Goal: Task Accomplishment & Management: Use online tool/utility

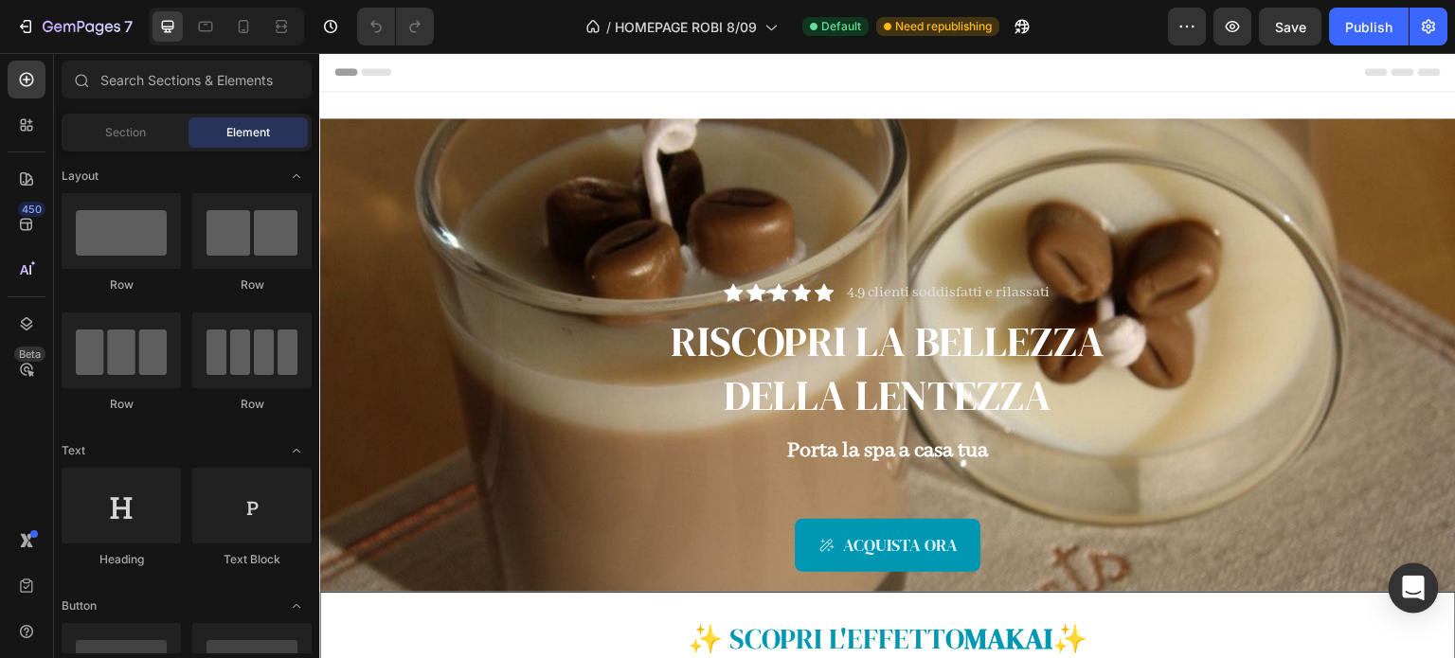
click at [1415, 590] on icon "Open Intercom Messenger" at bounding box center [1413, 588] width 22 height 25
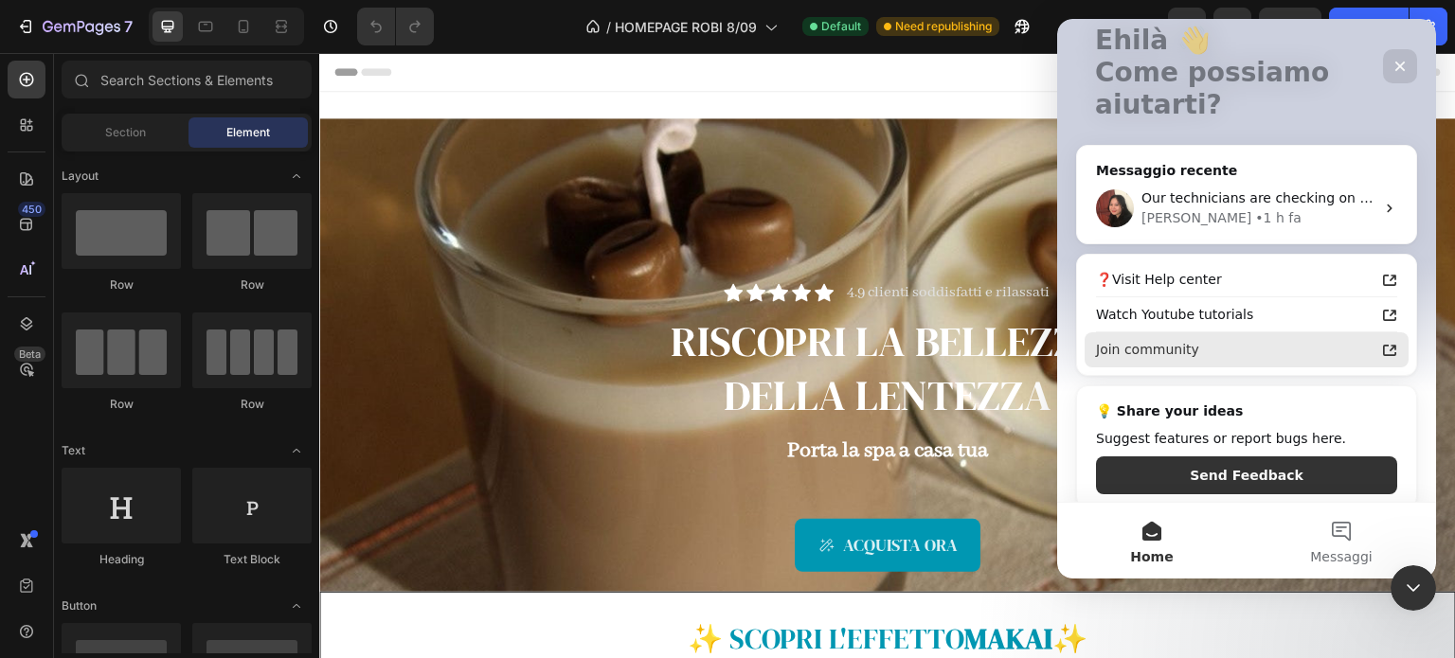
scroll to position [144, 0]
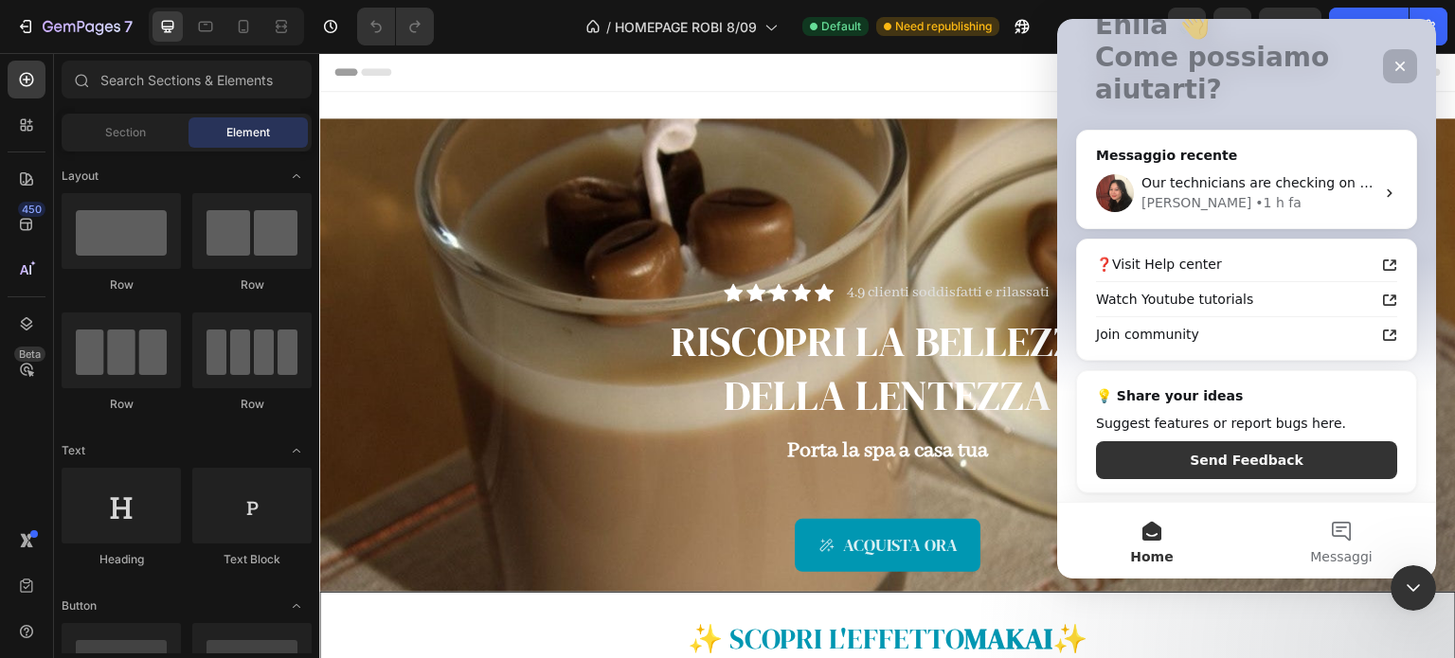
click at [1402, 67] on icon "Chiudi" at bounding box center [1400, 66] width 15 height 15
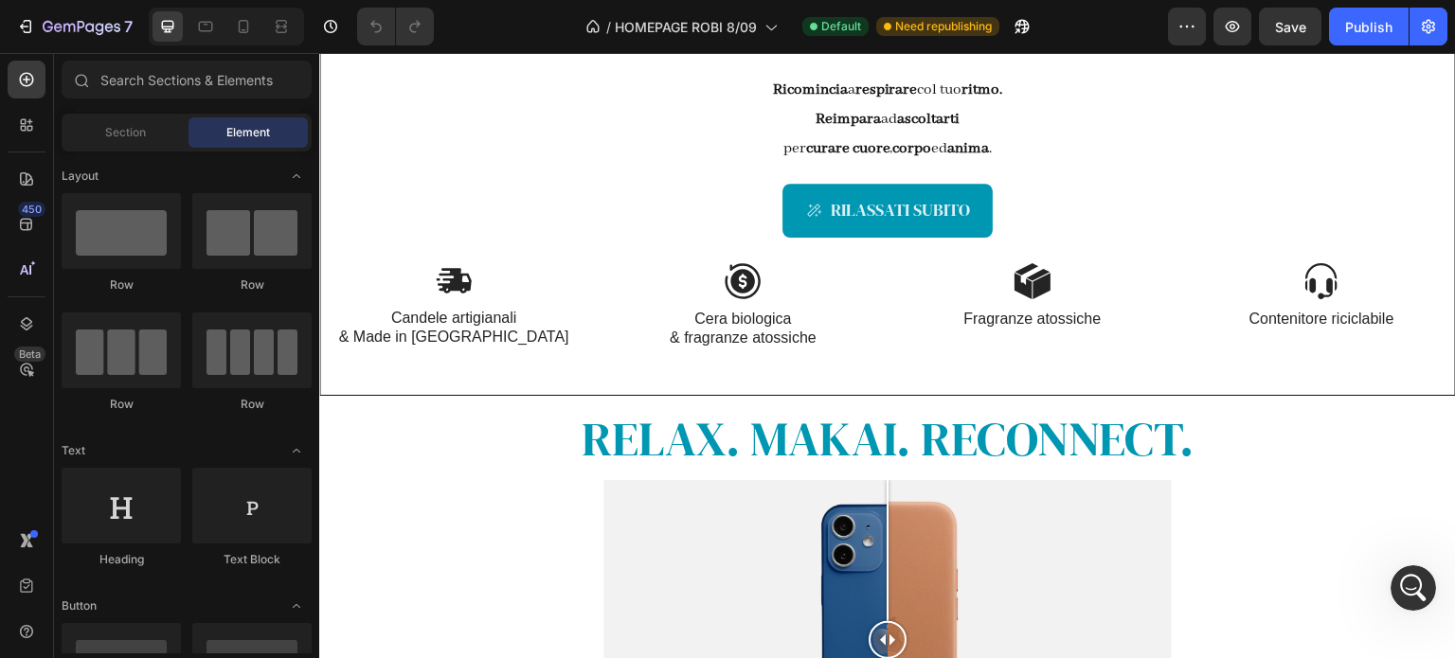
scroll to position [738, 0]
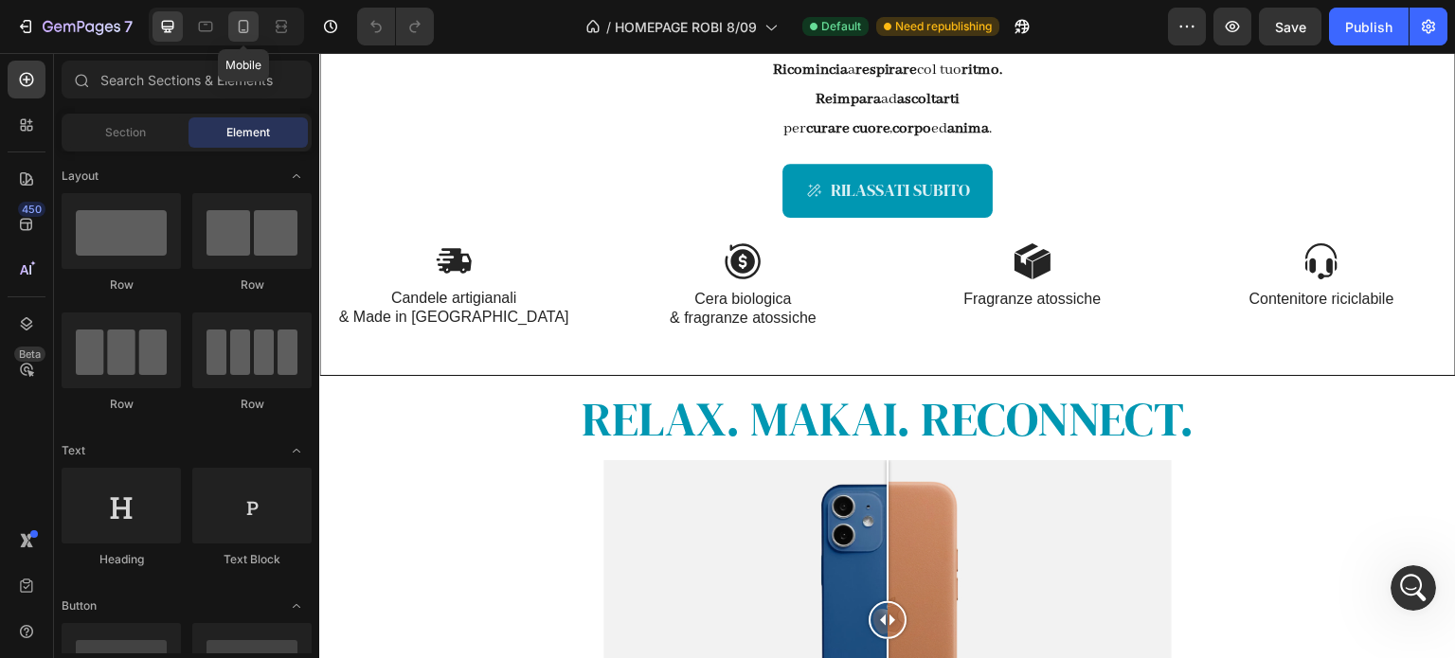
click at [244, 22] on icon at bounding box center [243, 26] width 19 height 19
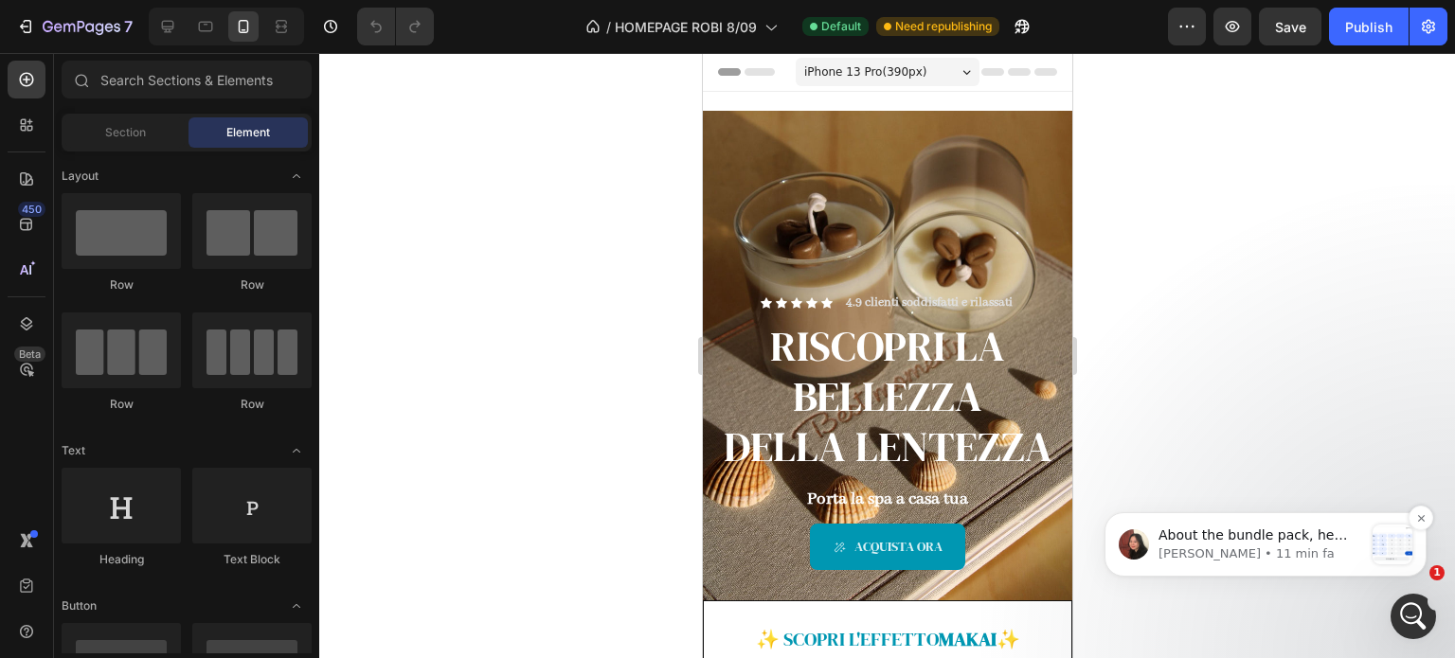
click at [1282, 557] on p "[PERSON_NAME] • 11 min fa" at bounding box center [1261, 554] width 205 height 17
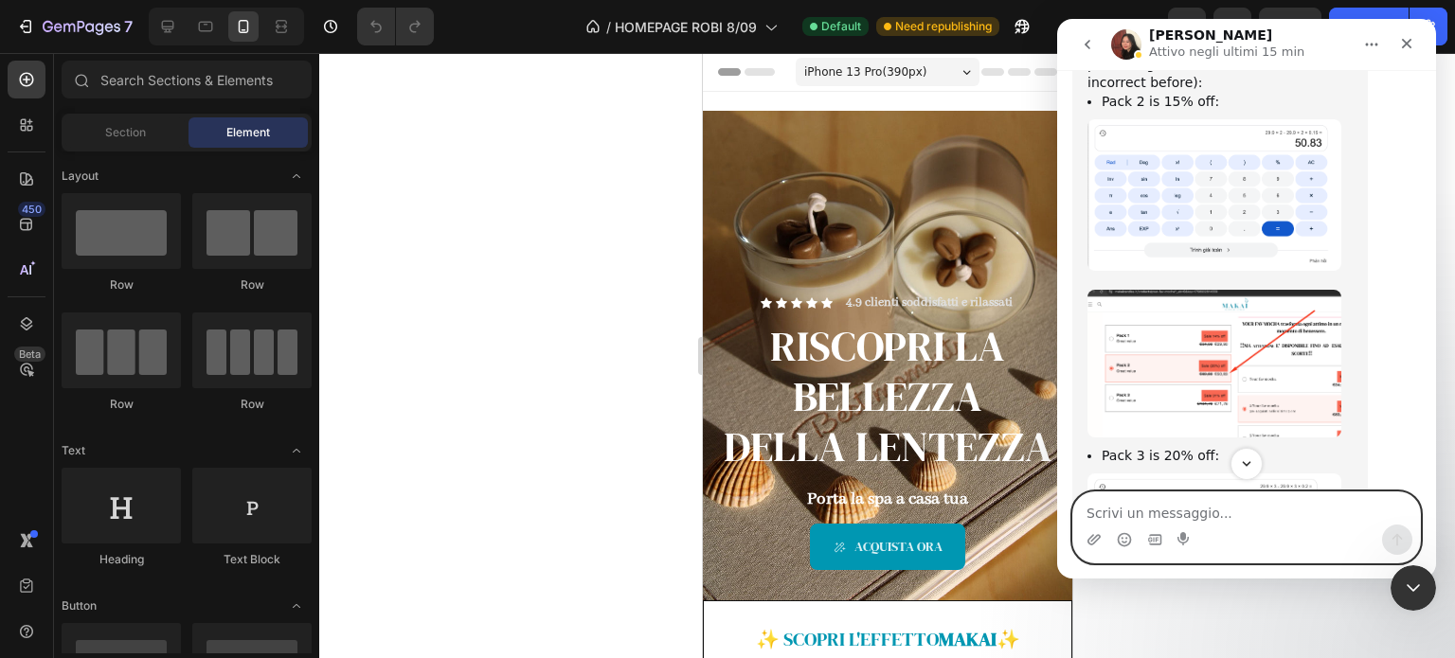
scroll to position [4899, 0]
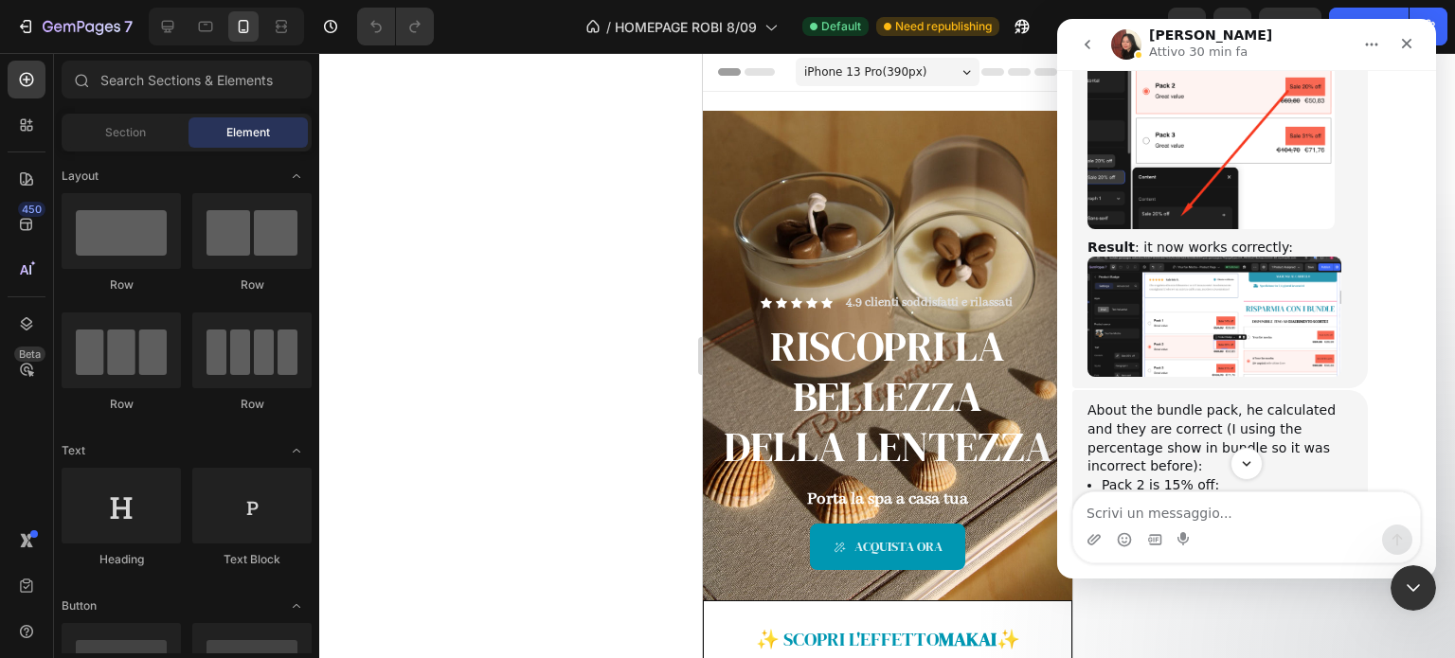
scroll to position [4377, 0]
click at [1266, 503] on img "Anita dice…" at bounding box center [1215, 578] width 254 height 151
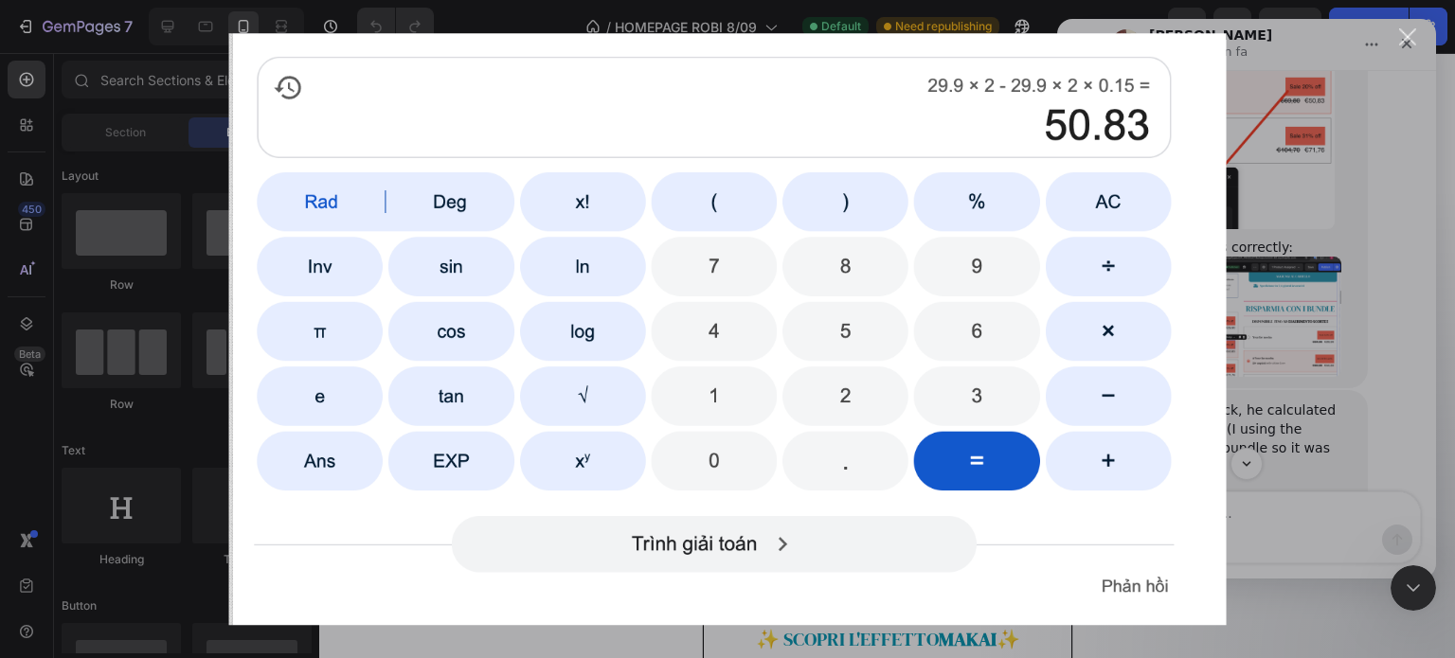
scroll to position [0, 0]
click at [1310, 261] on div "Messenger Intercom" at bounding box center [727, 329] width 1455 height 658
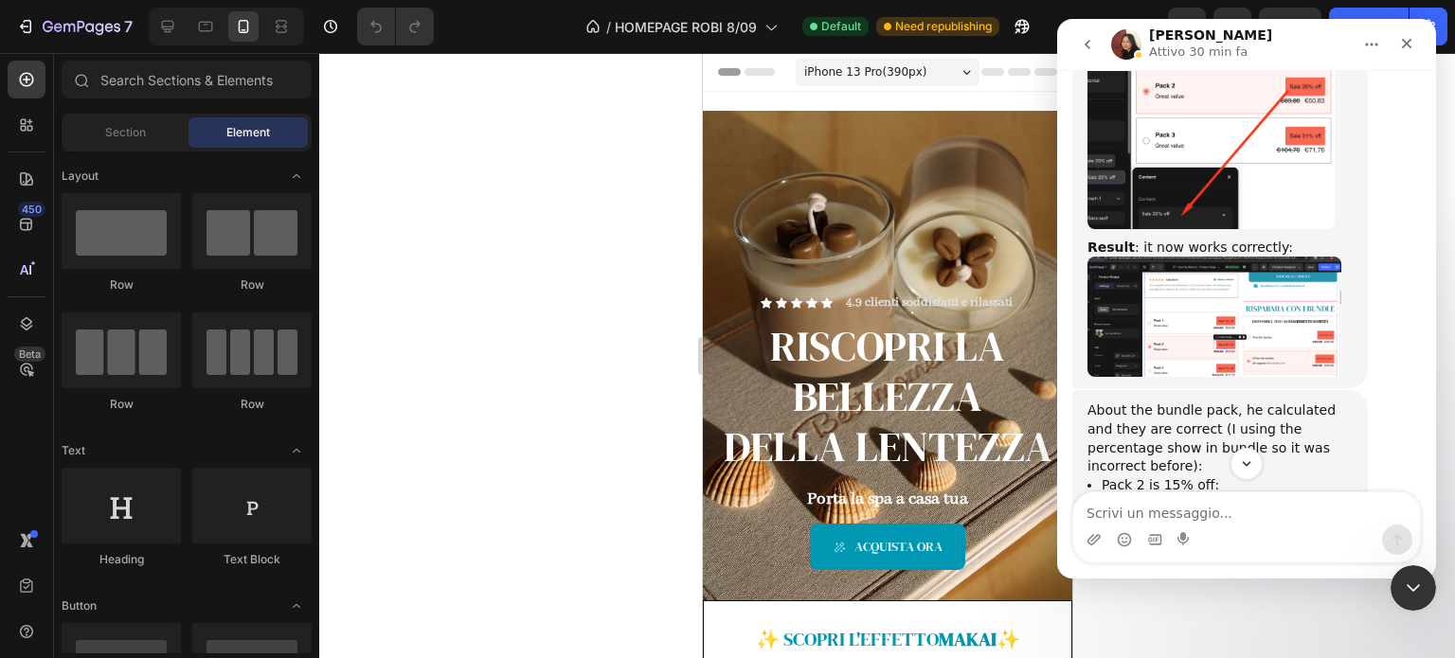
scroll to position [4479, 0]
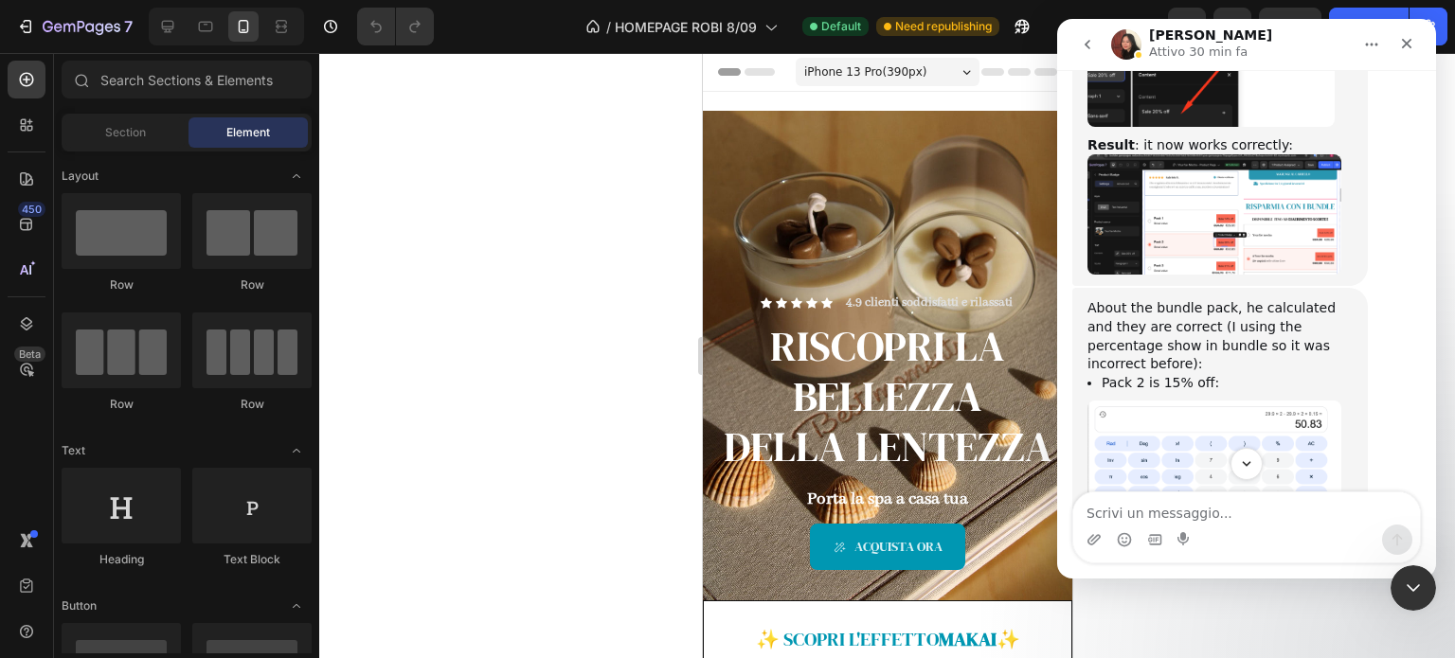
click at [1266, 571] on img "Anita dice…" at bounding box center [1215, 645] width 254 height 148
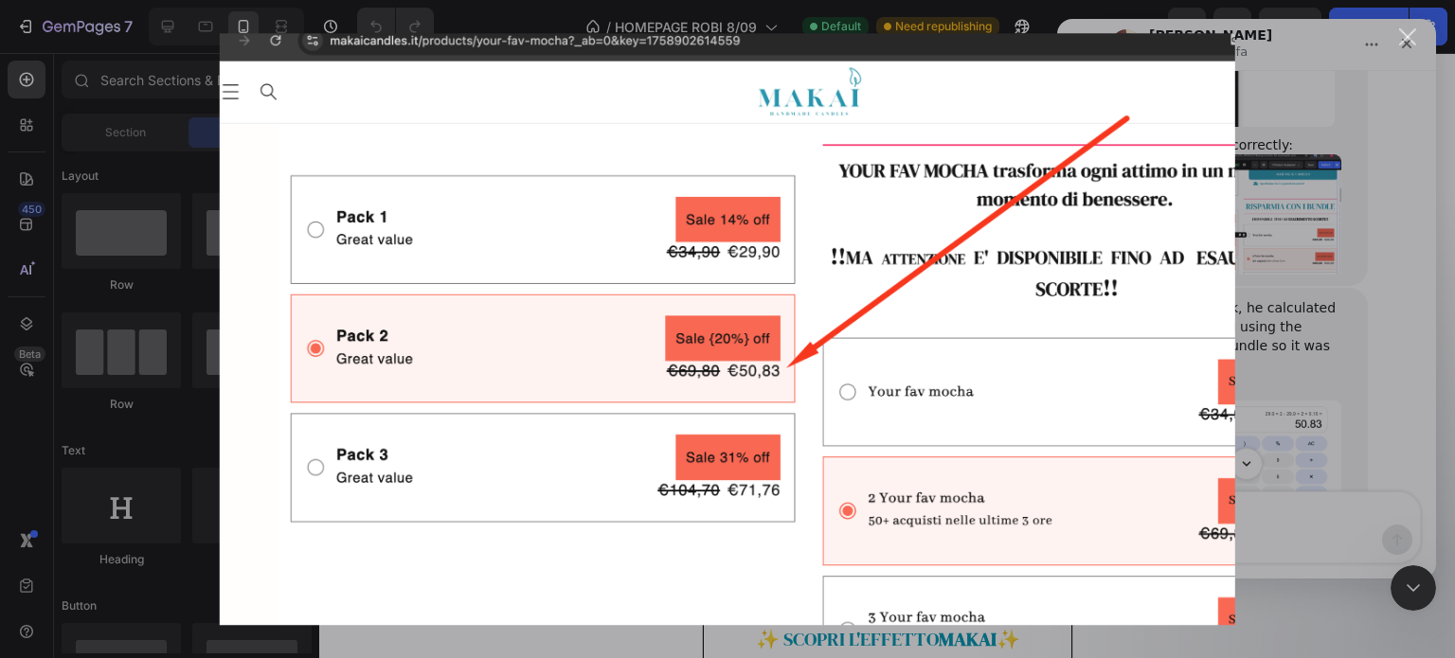
click at [1353, 323] on div "Messenger Intercom" at bounding box center [727, 329] width 1455 height 658
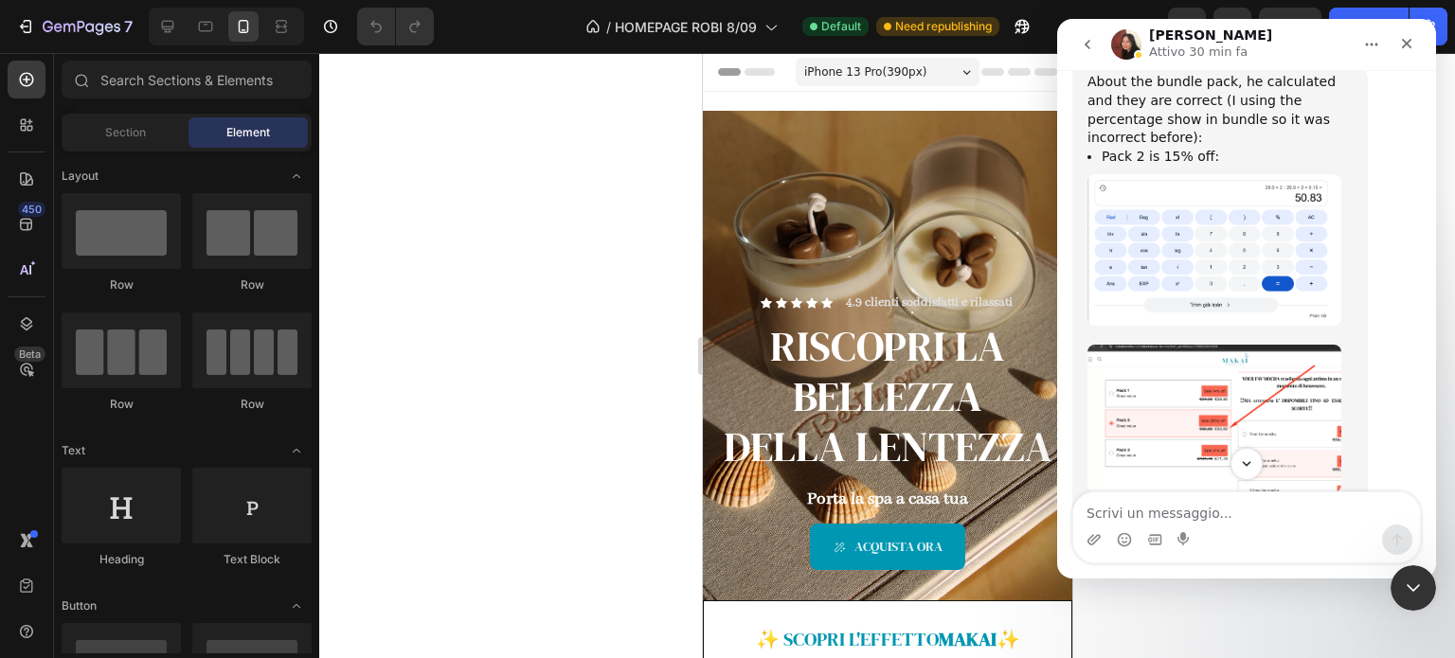
scroll to position [4706, 0]
click at [1241, 528] on img "Anita dice…" at bounding box center [1215, 609] width 254 height 162
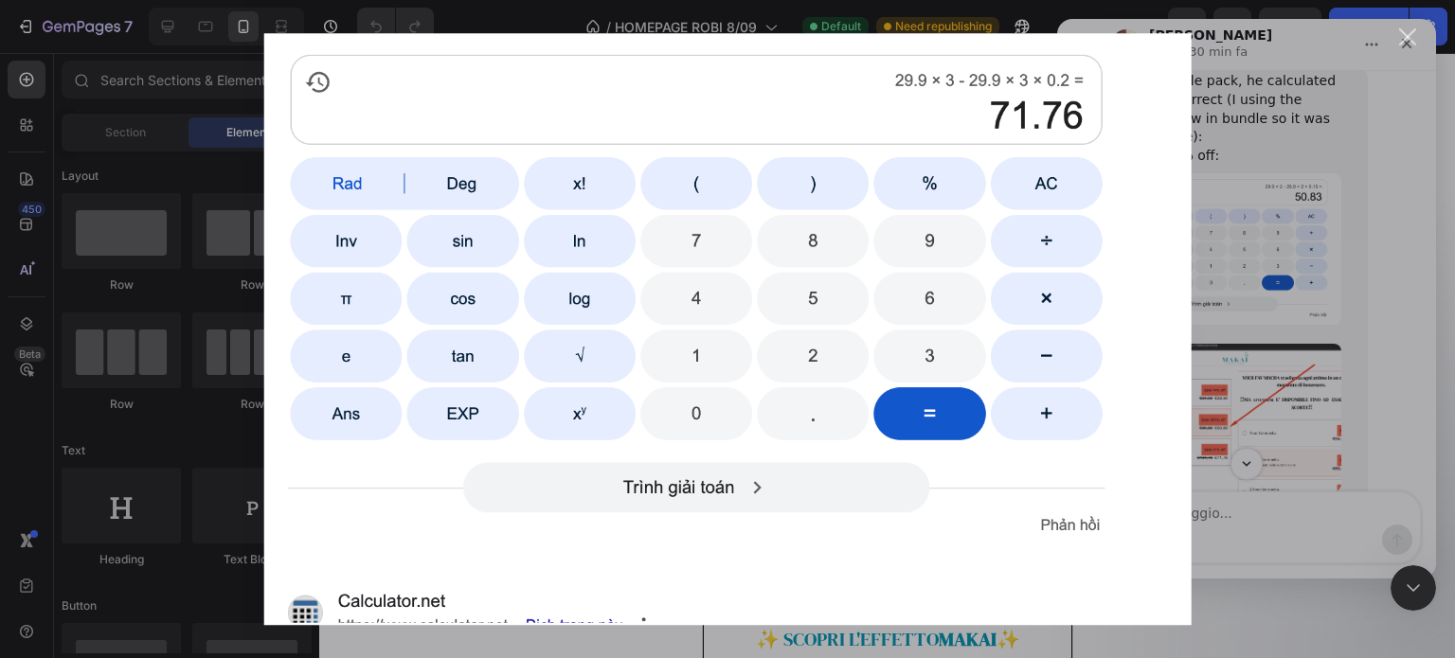
scroll to position [0, 0]
click at [1400, 259] on div "Messenger Intercom" at bounding box center [727, 329] width 1455 height 658
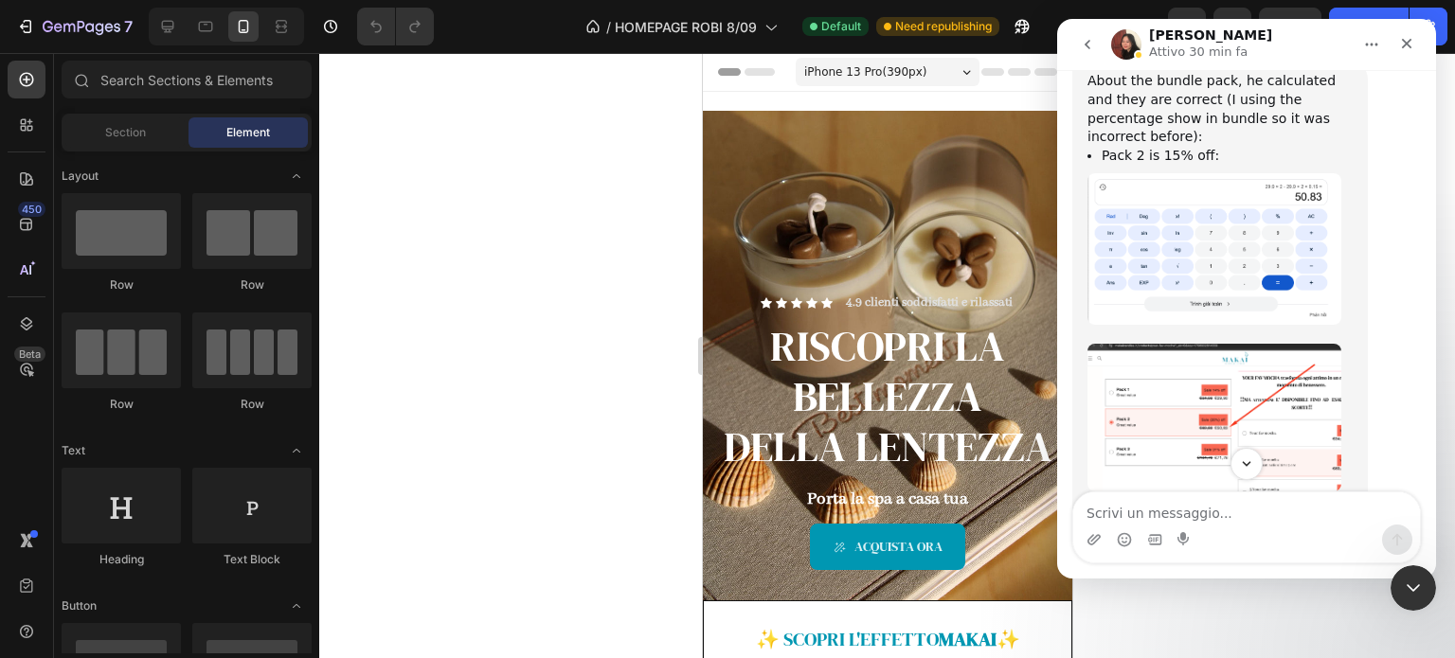
scroll to position [4899, 0]
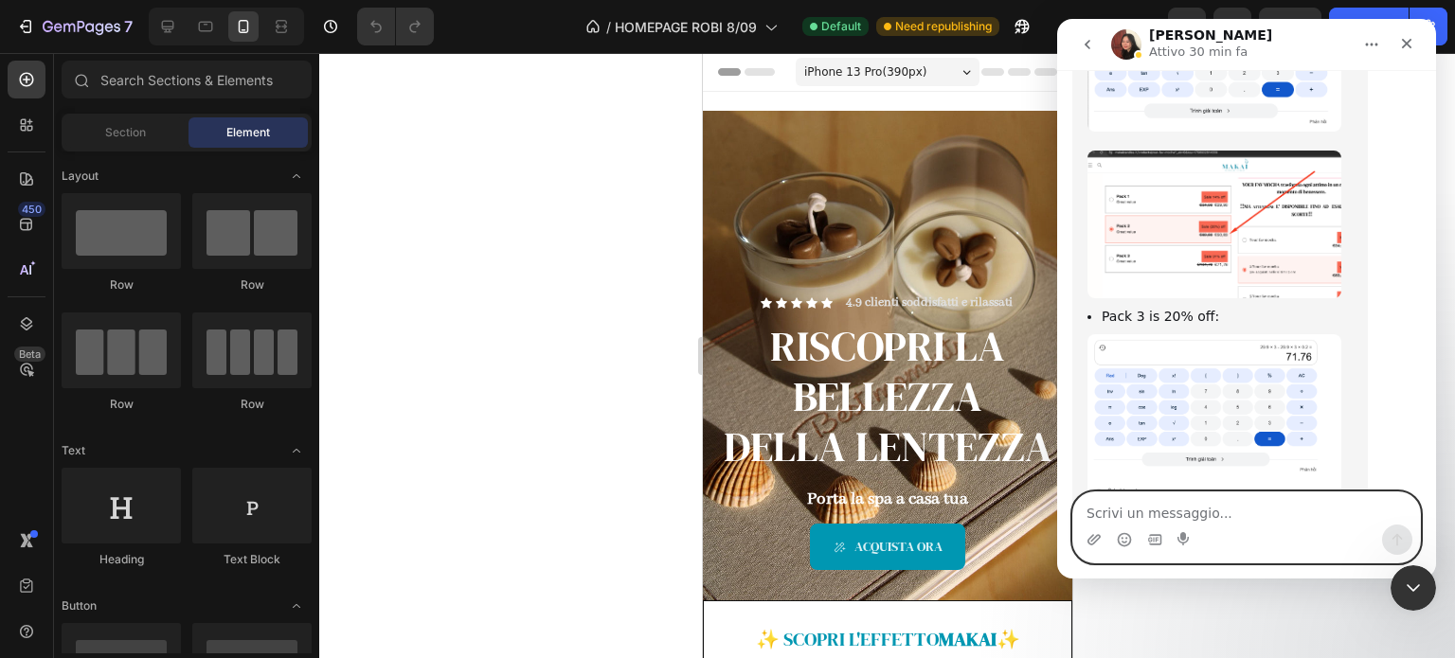
click at [1211, 522] on textarea "Scrivi un messaggio..." at bounding box center [1246, 509] width 347 height 32
type textarea "T"
type textarea "Thank you so much"
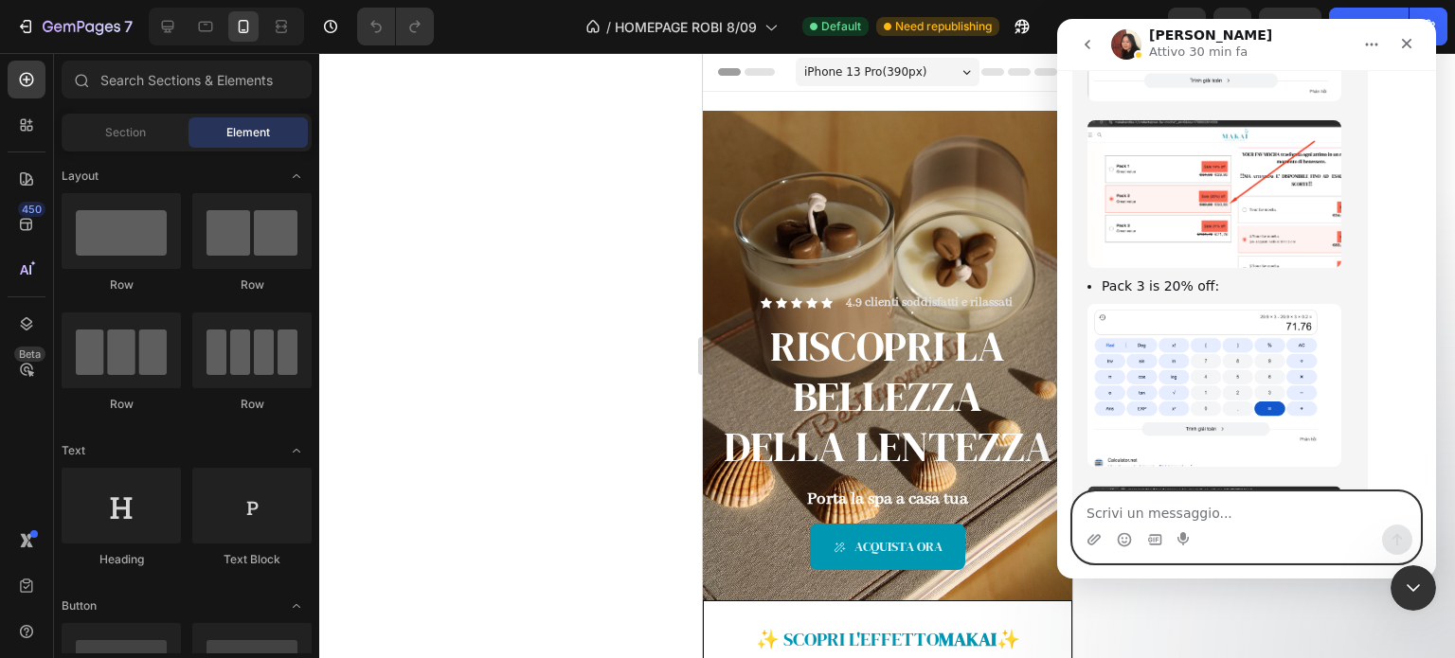
scroll to position [4926, 0]
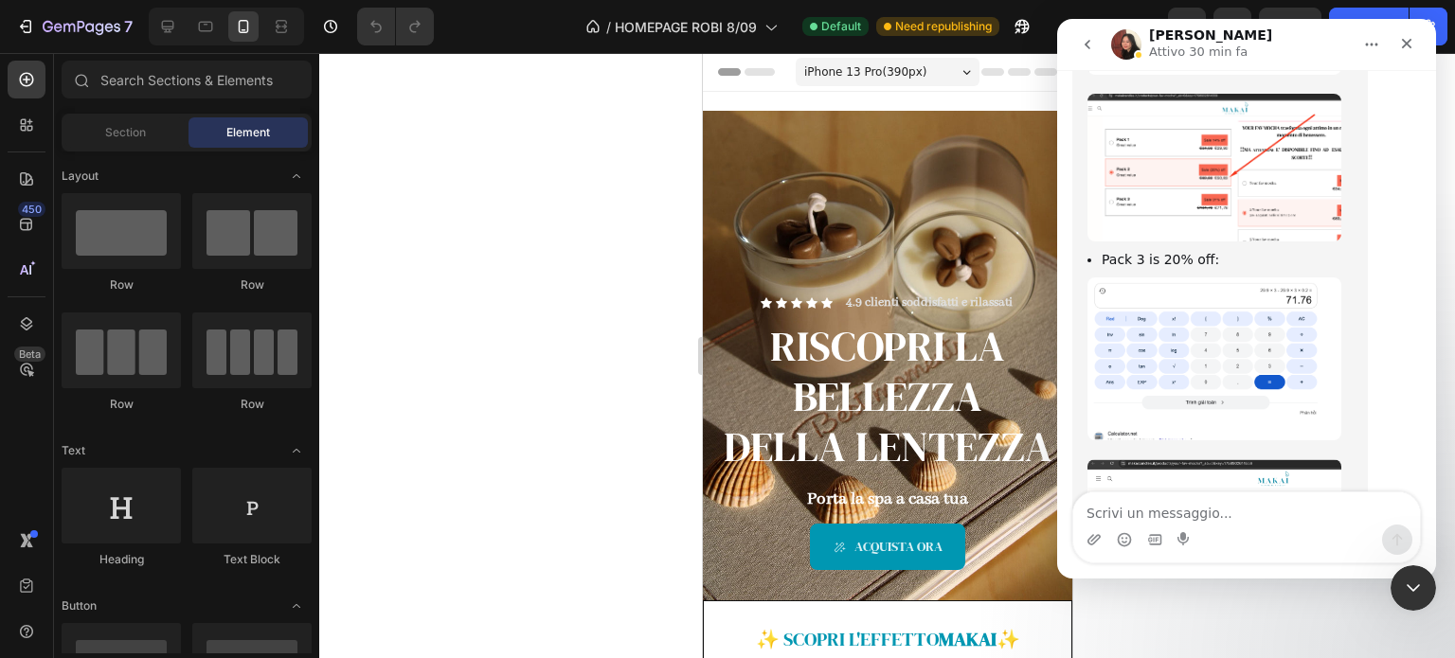
click at [1084, 45] on icon "go back" at bounding box center [1087, 44] width 15 height 15
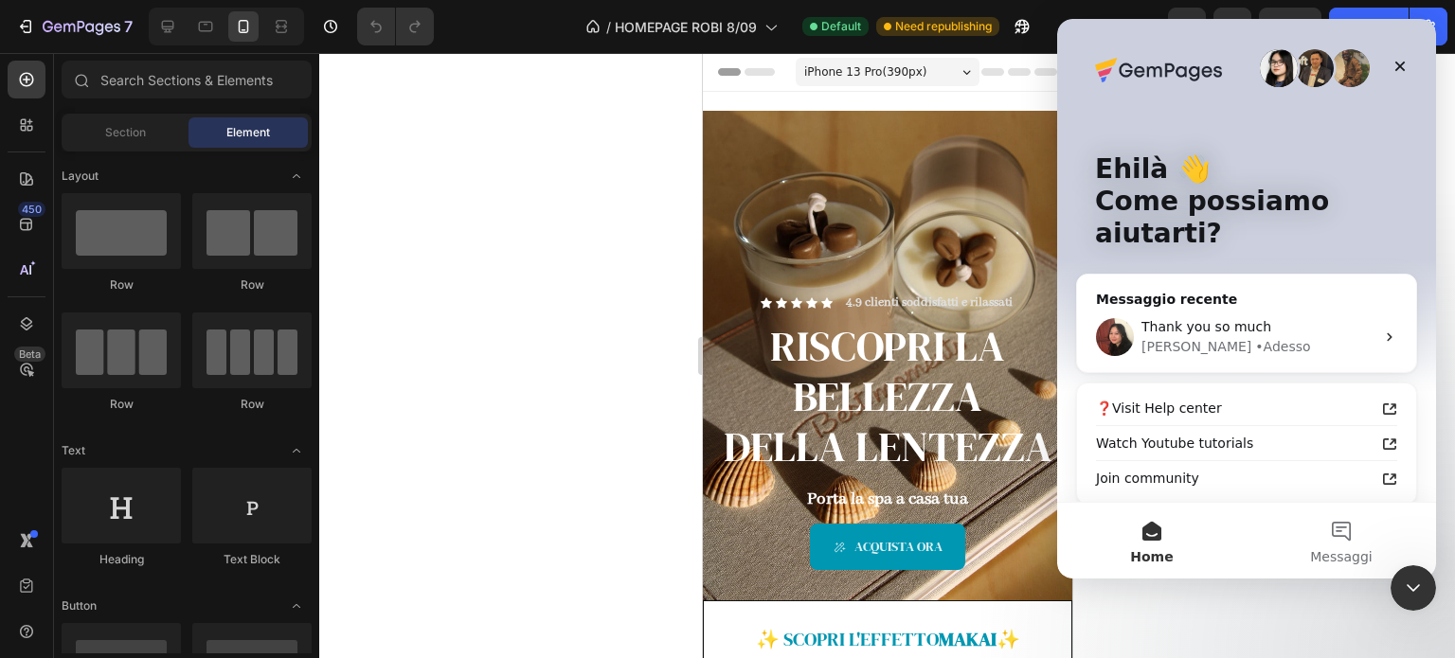
scroll to position [0, 0]
click at [1394, 70] on icon "Chiudi" at bounding box center [1400, 66] width 15 height 15
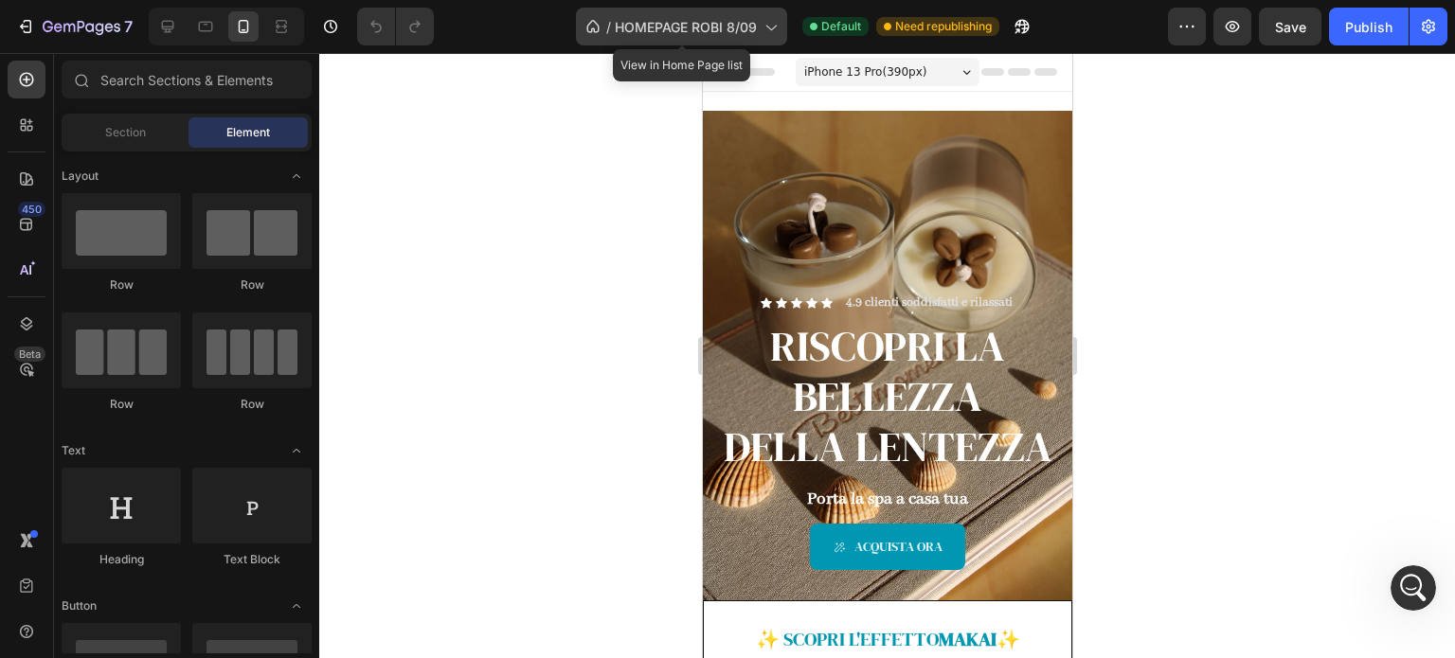
click at [765, 22] on icon at bounding box center [770, 26] width 19 height 19
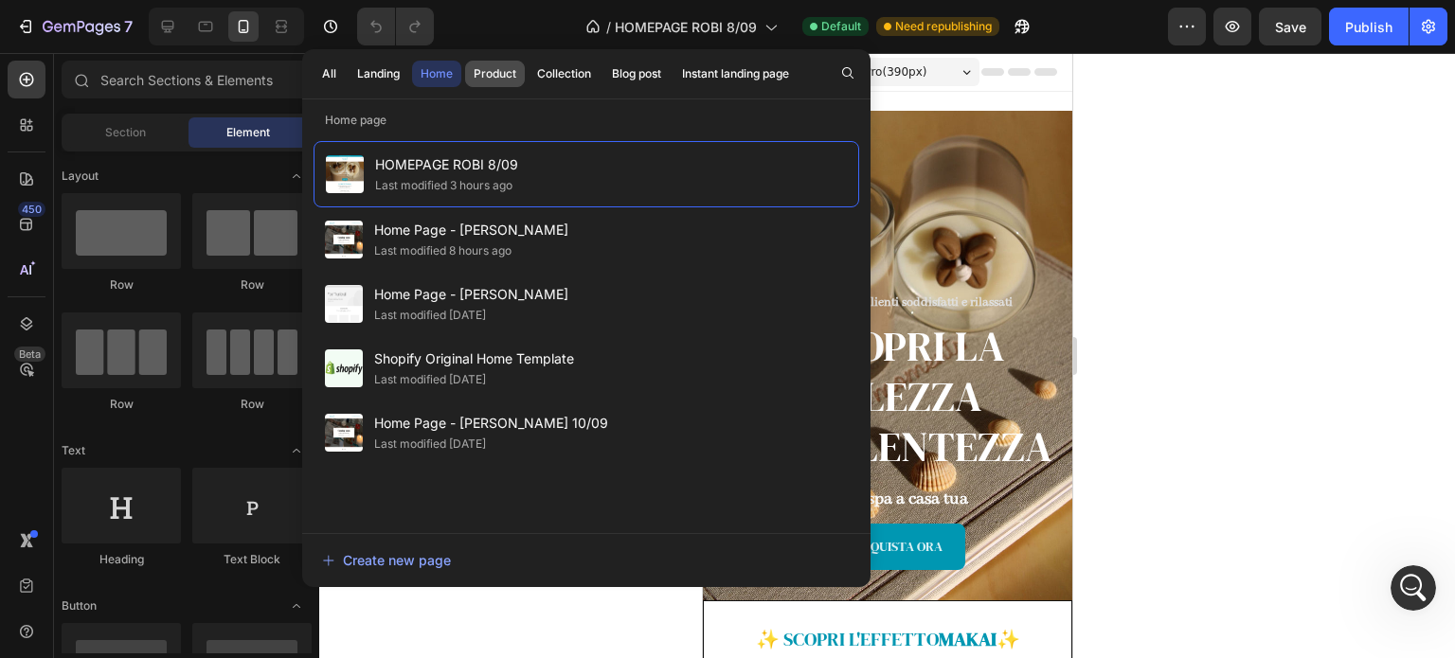
click at [506, 76] on div "Product" at bounding box center [495, 73] width 43 height 17
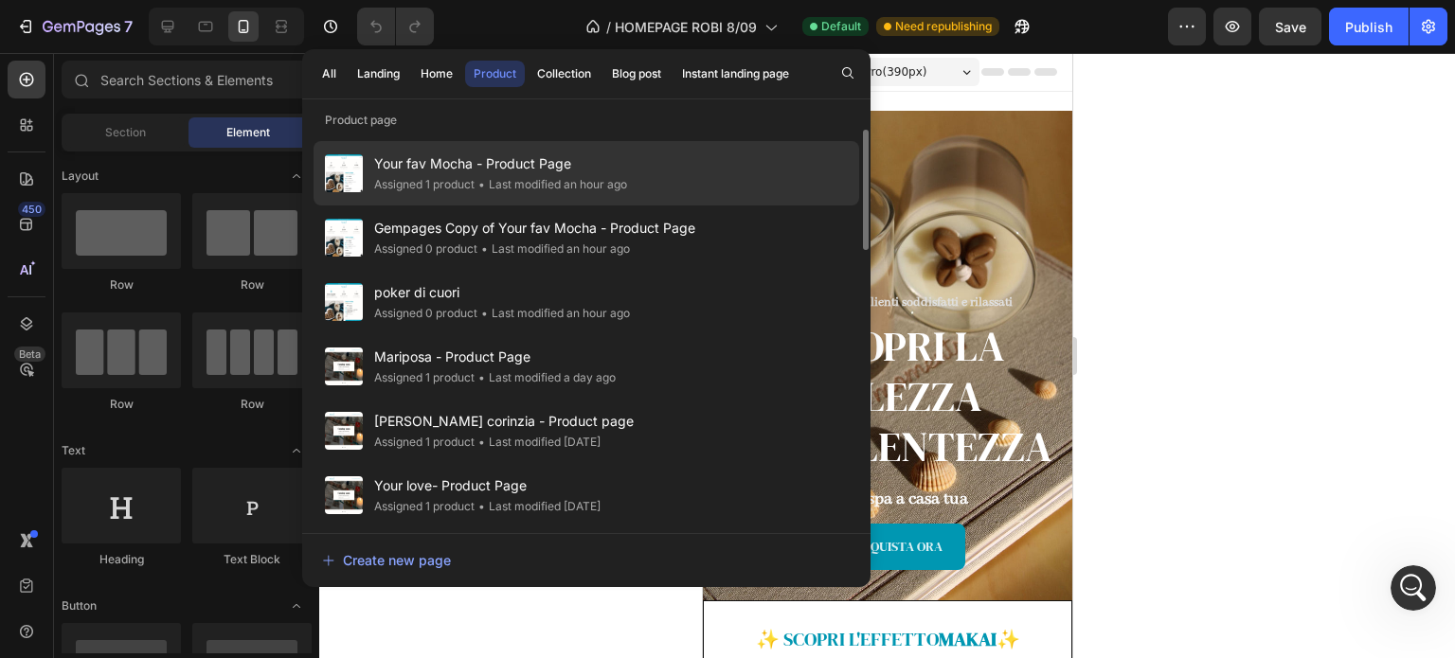
click at [527, 171] on span "Your fav Mocha - Product Page" at bounding box center [500, 164] width 253 height 23
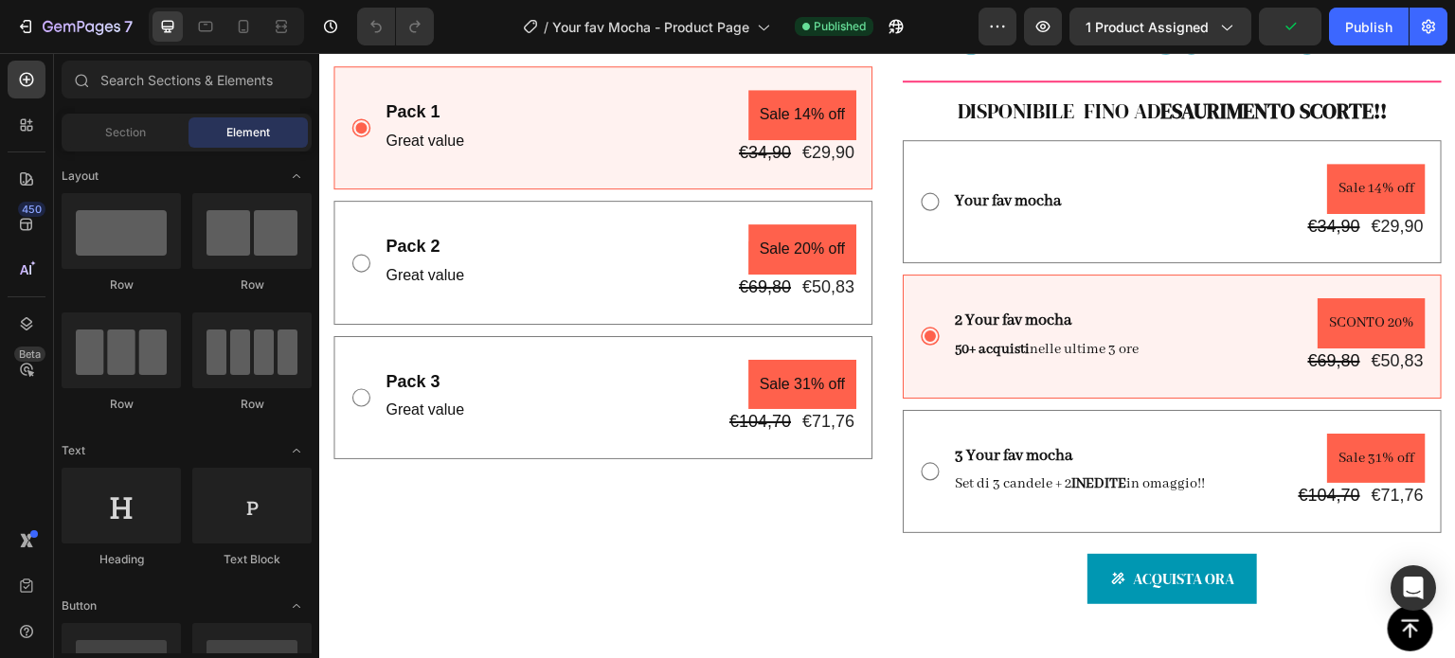
scroll to position [1106, 0]
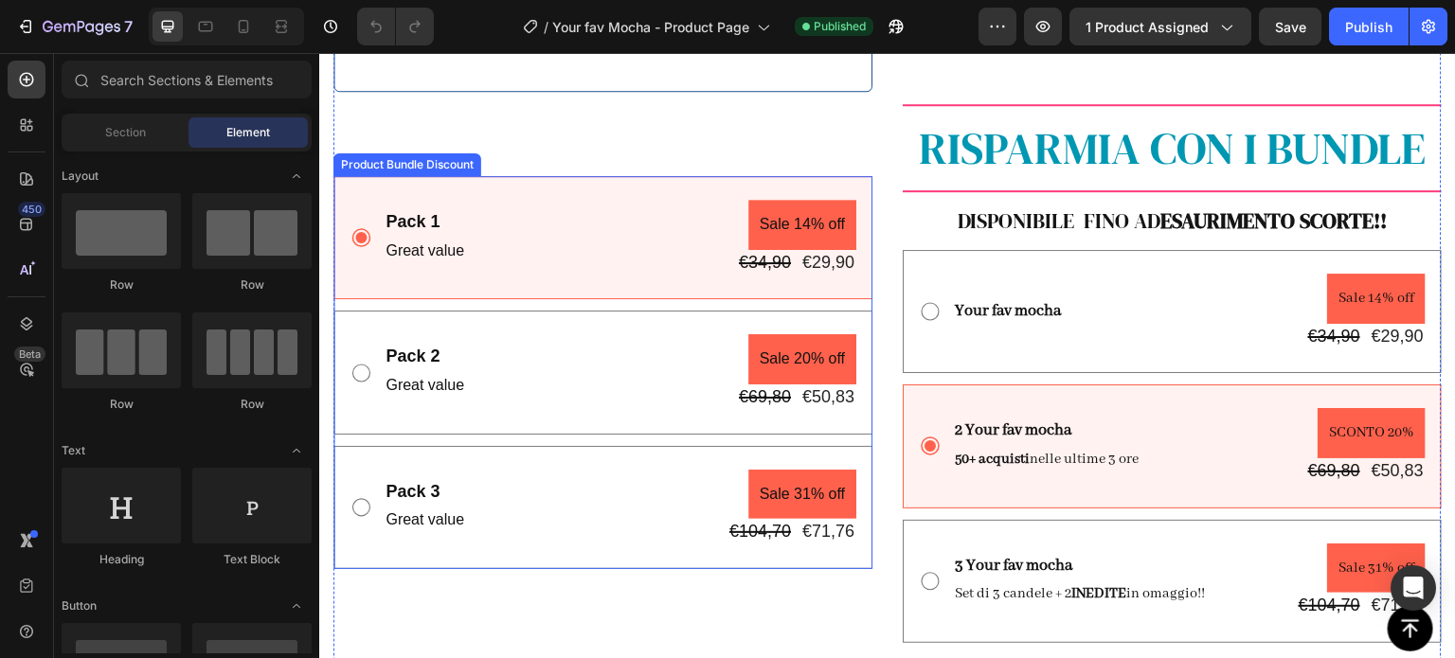
click at [569, 295] on div "Pack 1 Text Block Great value Text Block Sale 14% off Product Badge €34,90 Prod…" at bounding box center [602, 372] width 539 height 393
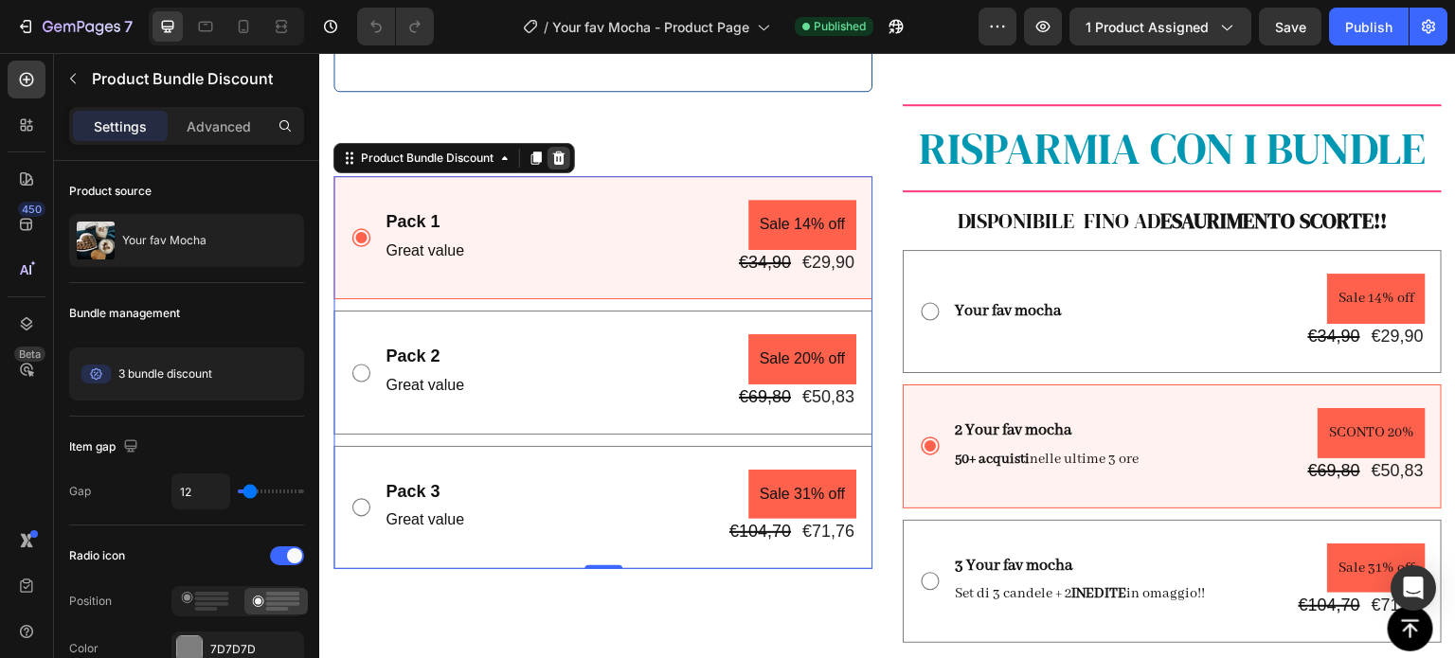
click at [558, 154] on icon at bounding box center [559, 158] width 12 height 13
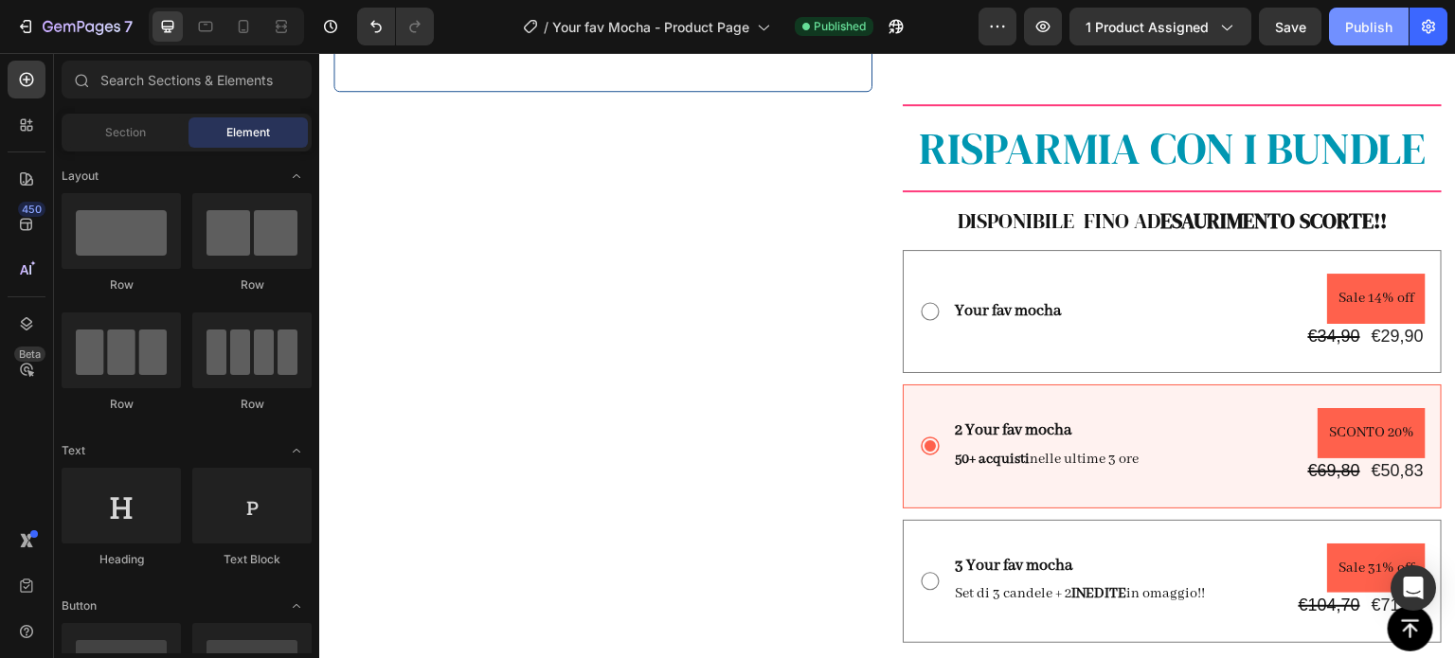
click at [1372, 31] on div "Publish" at bounding box center [1368, 27] width 47 height 20
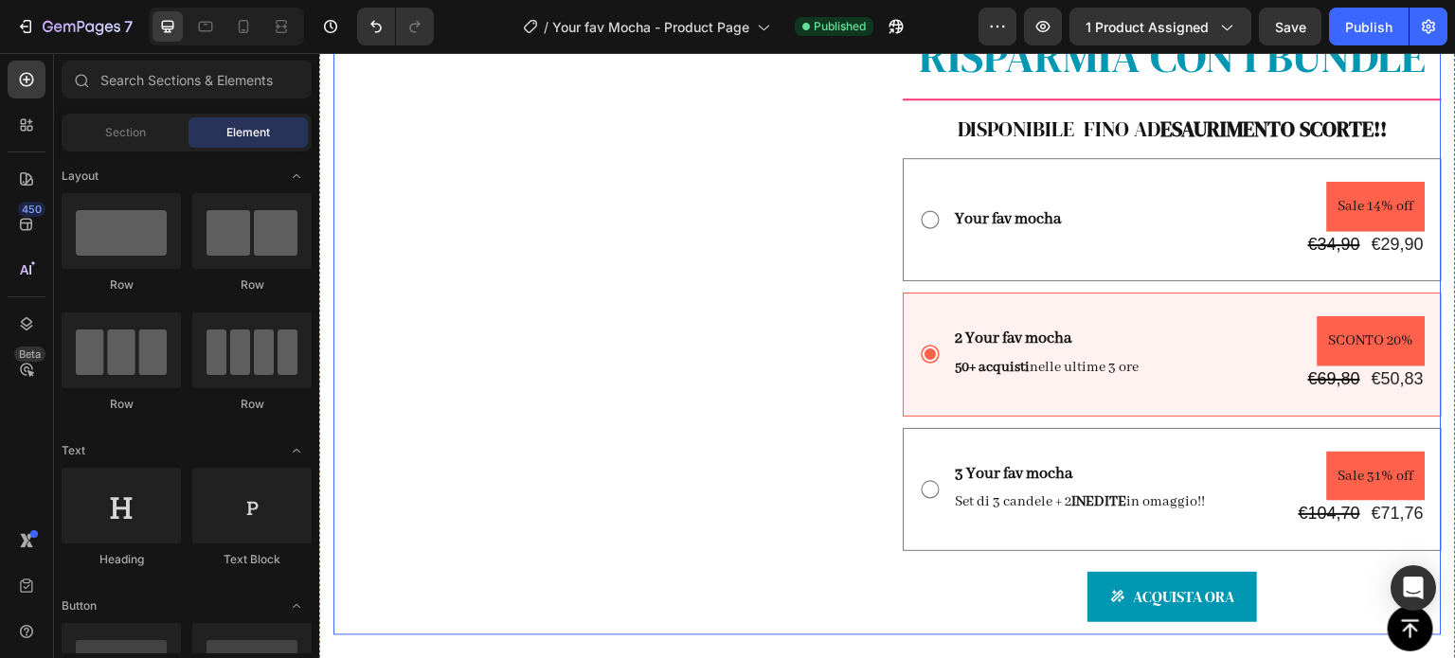
scroll to position [1177, 0]
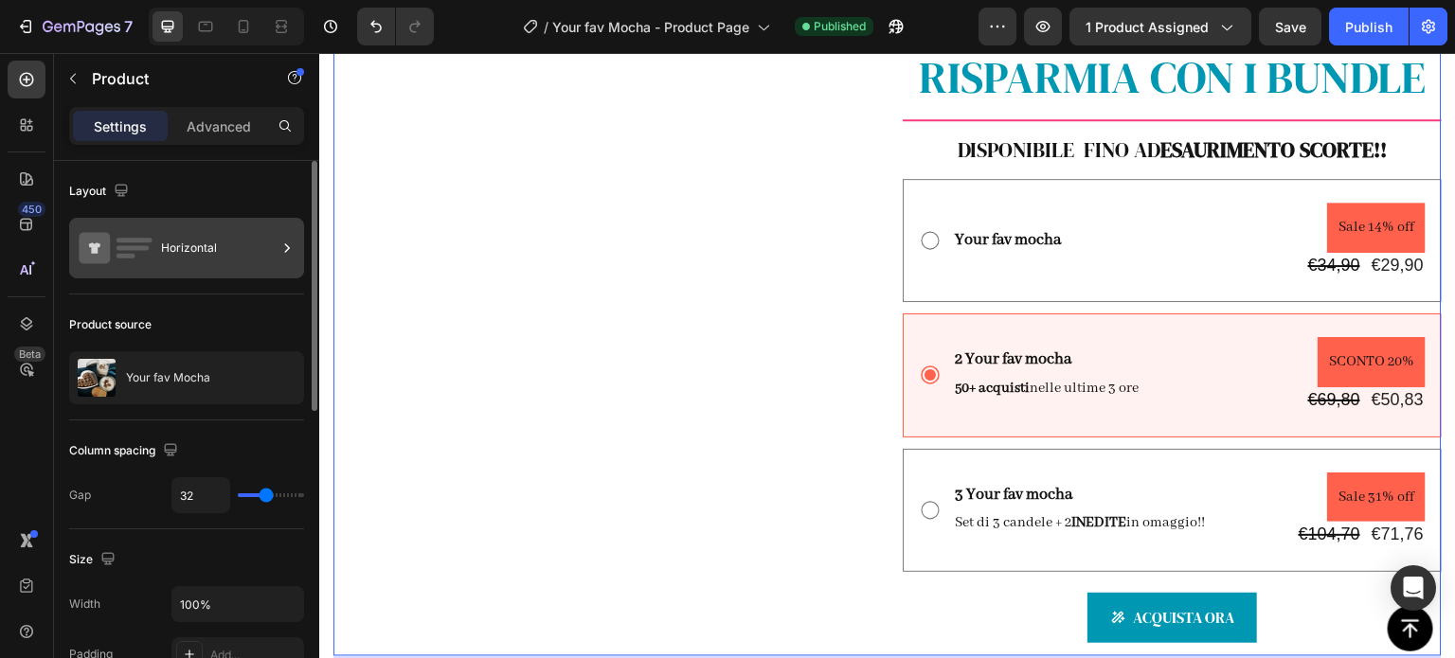
click at [207, 226] on div "Horizontal" at bounding box center [219, 248] width 116 height 44
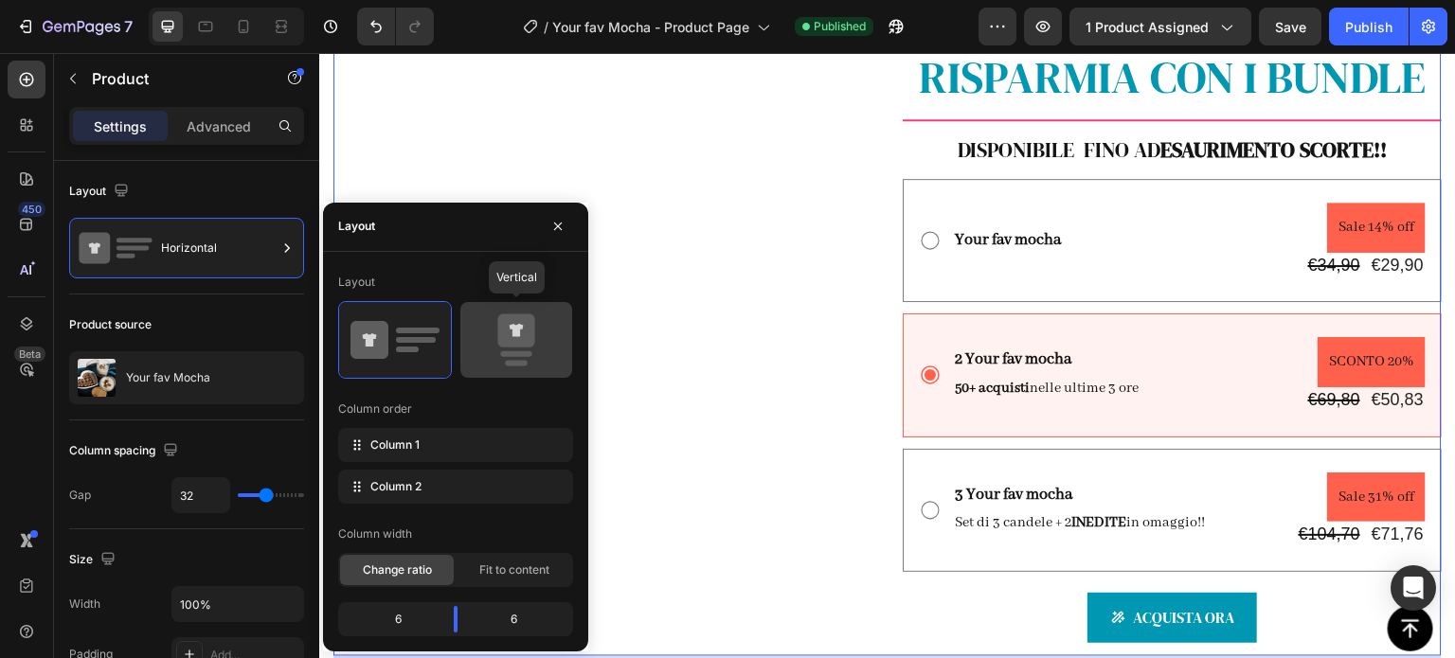
click at [481, 348] on icon at bounding box center [516, 340] width 89 height 53
type input "0"
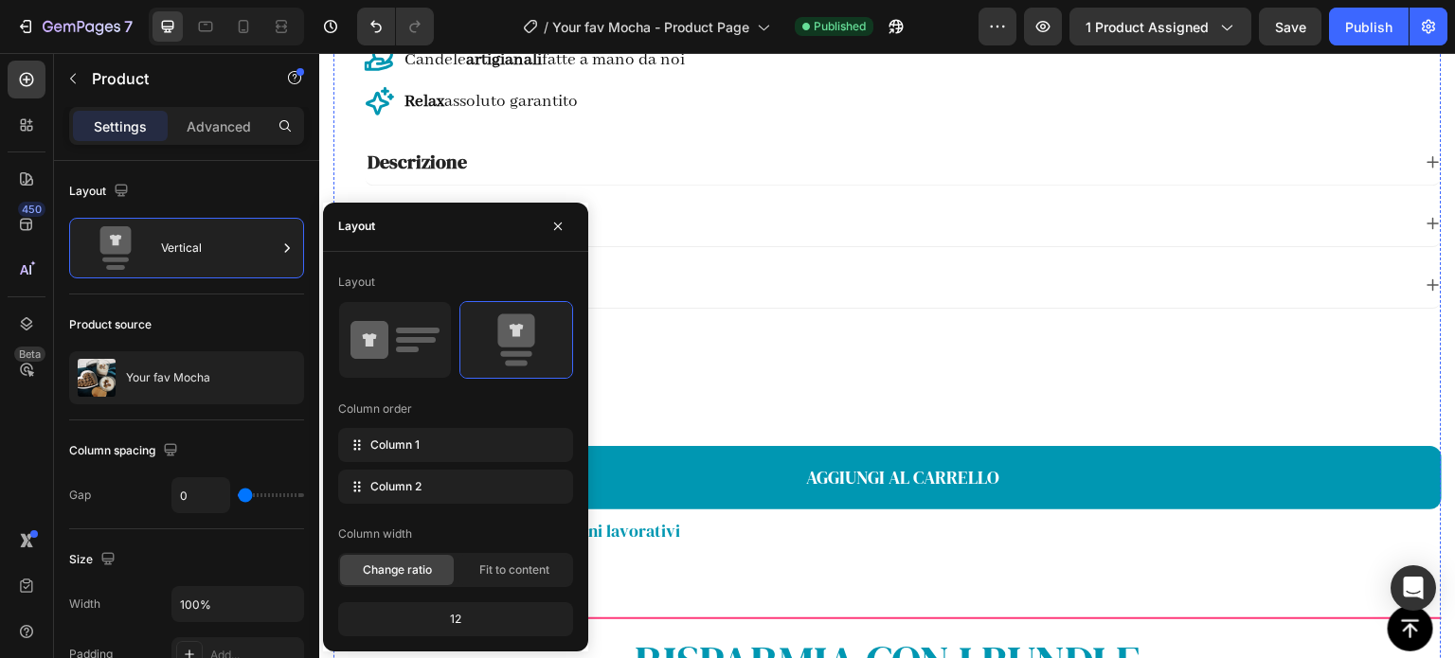
scroll to position [2277, 0]
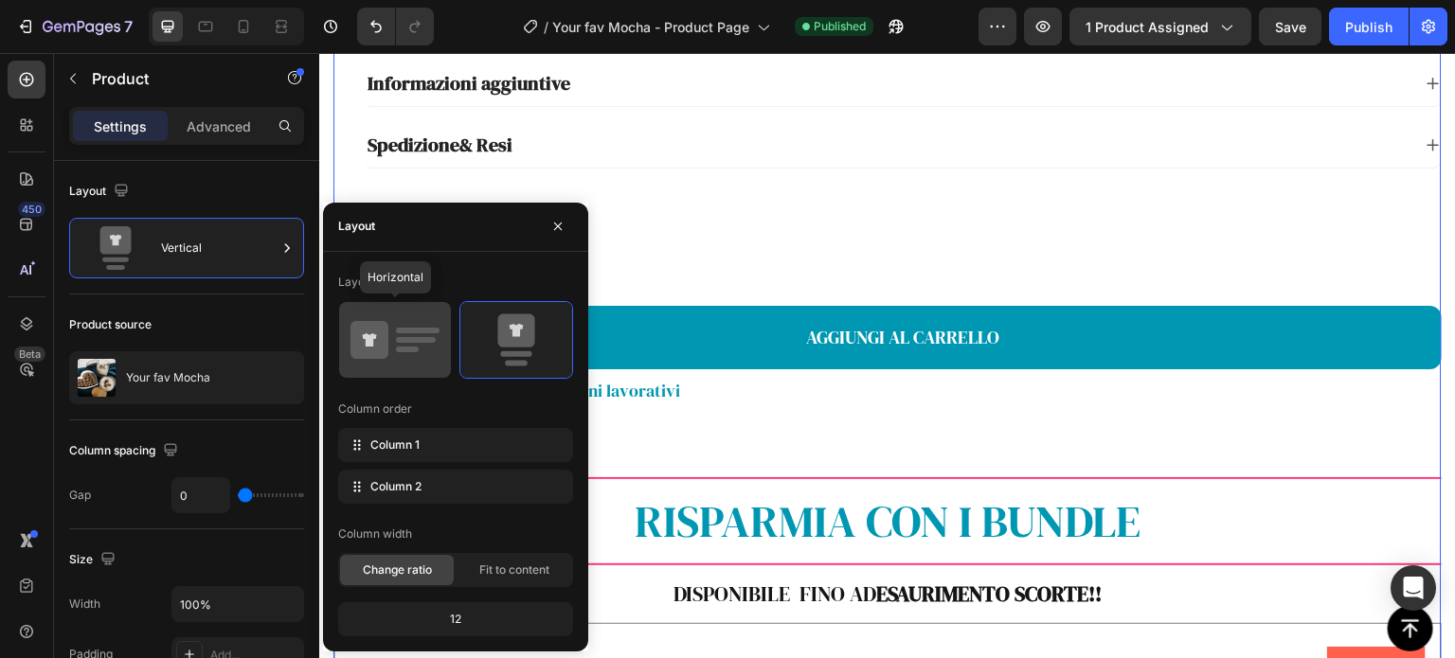
click at [420, 336] on icon at bounding box center [395, 340] width 89 height 53
type input "32"
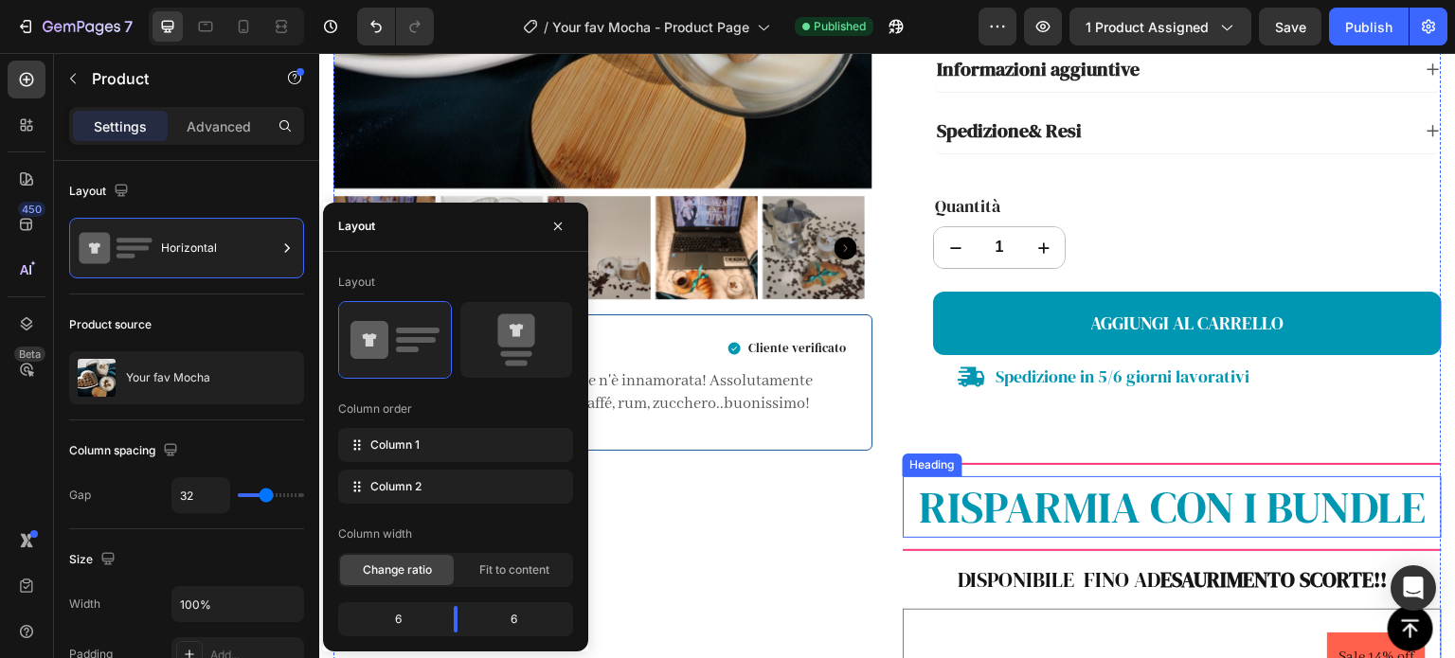
scroll to position [990, 0]
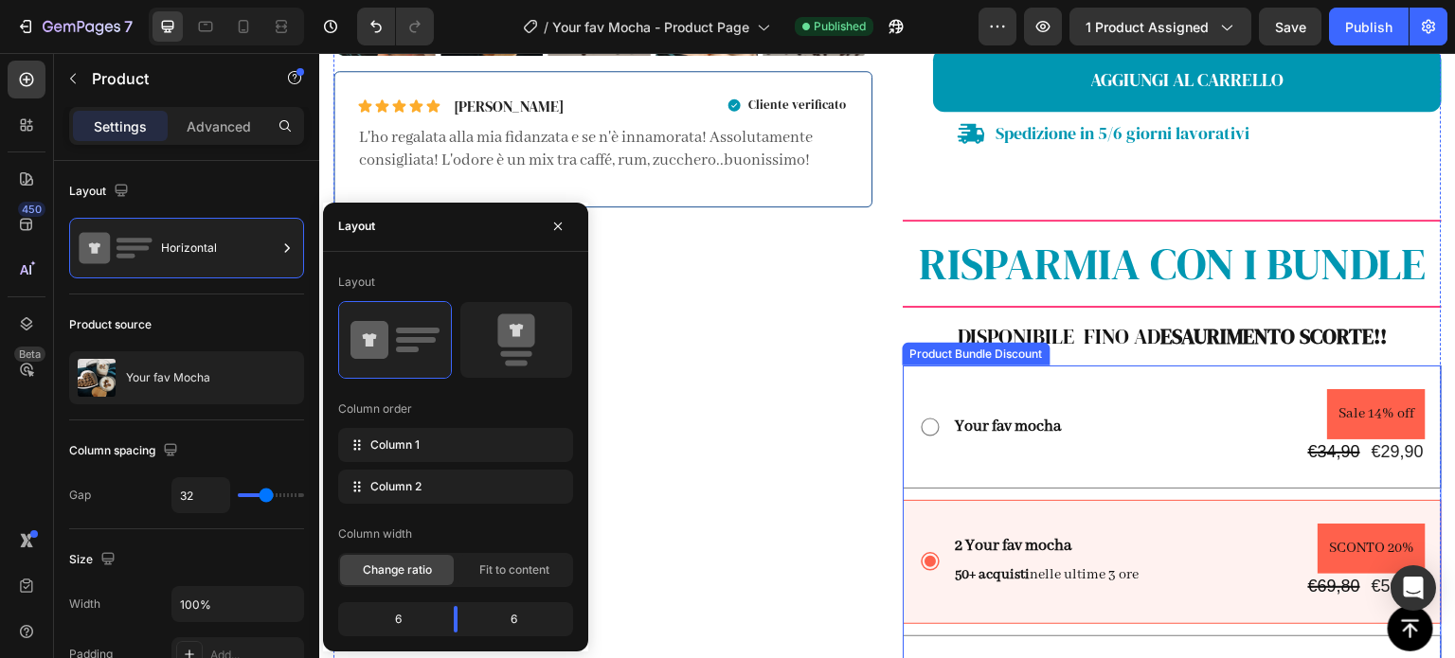
click at [939, 494] on div "Your fav mocha Text Block Sale 14% off Product Badge €34,90 Product Price Produ…" at bounding box center [1172, 562] width 539 height 393
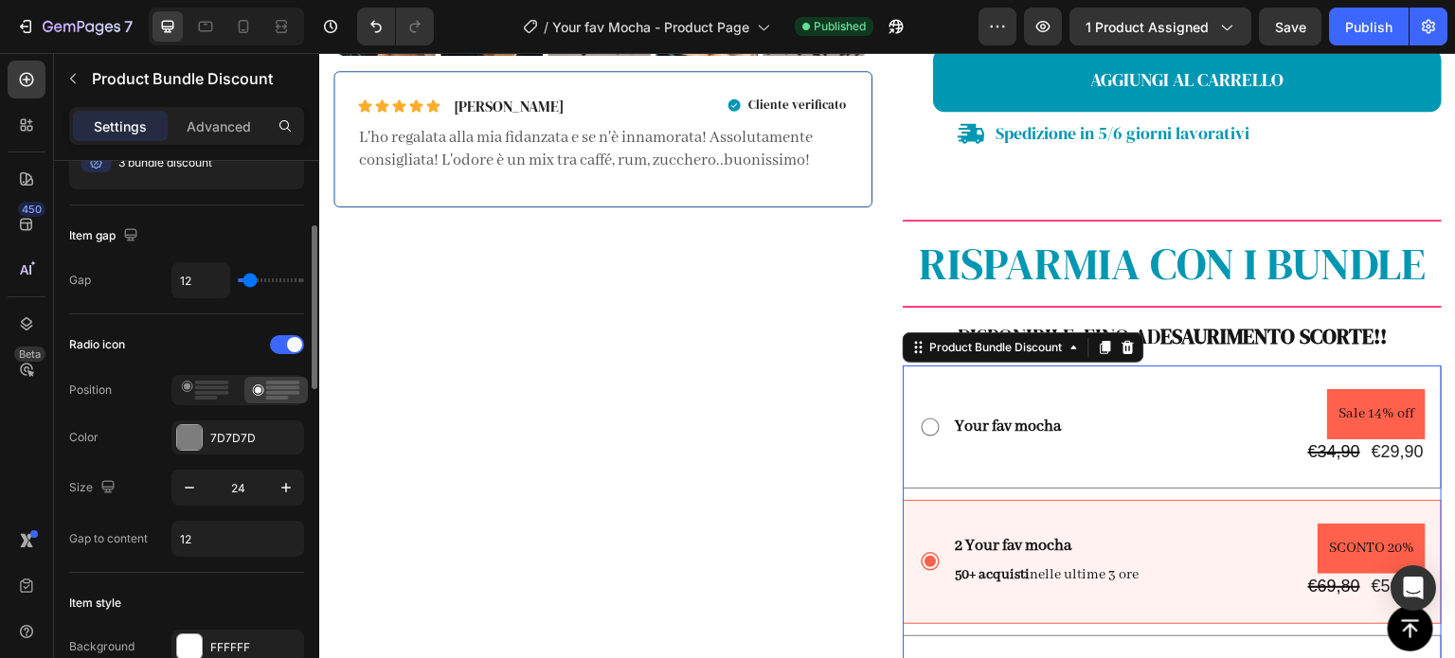
scroll to position [216, 0]
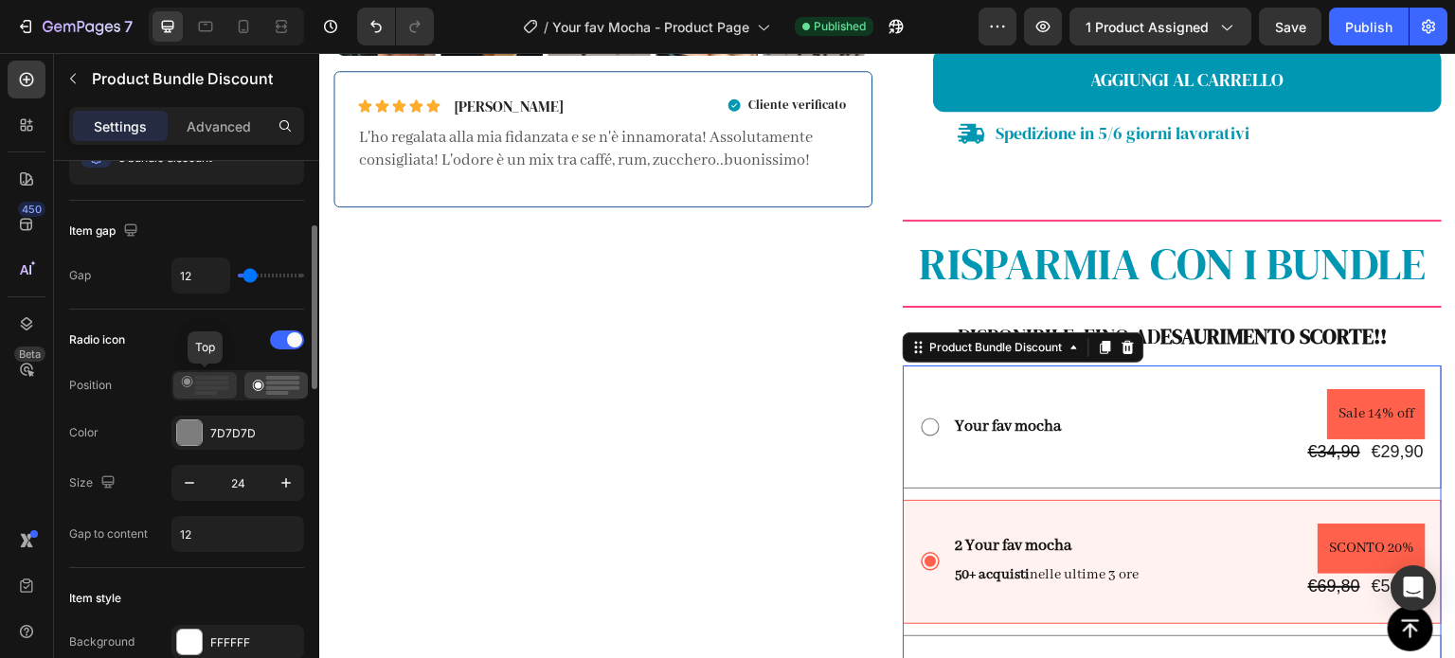
click at [216, 381] on rect at bounding box center [212, 383] width 34 height 4
click at [274, 381] on rect at bounding box center [283, 383] width 34 height 4
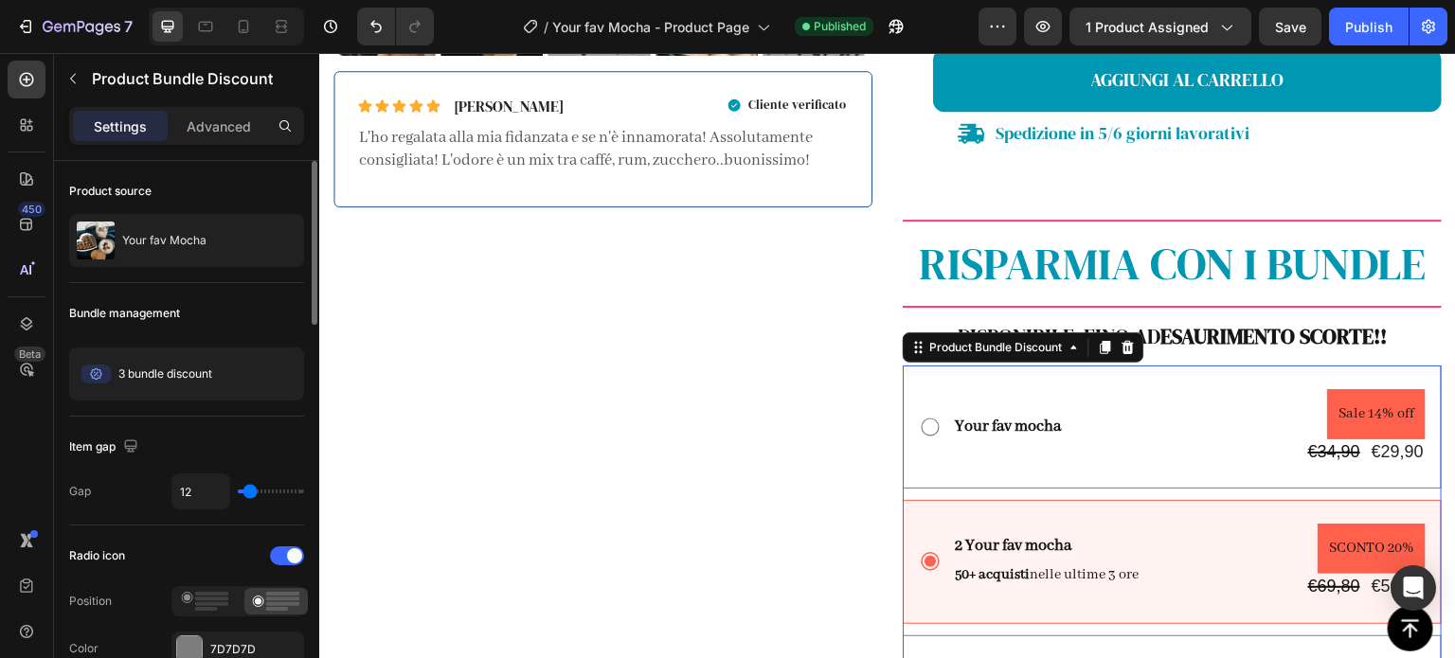
scroll to position [0, 0]
click at [233, 111] on div "Advanced" at bounding box center [218, 126] width 95 height 30
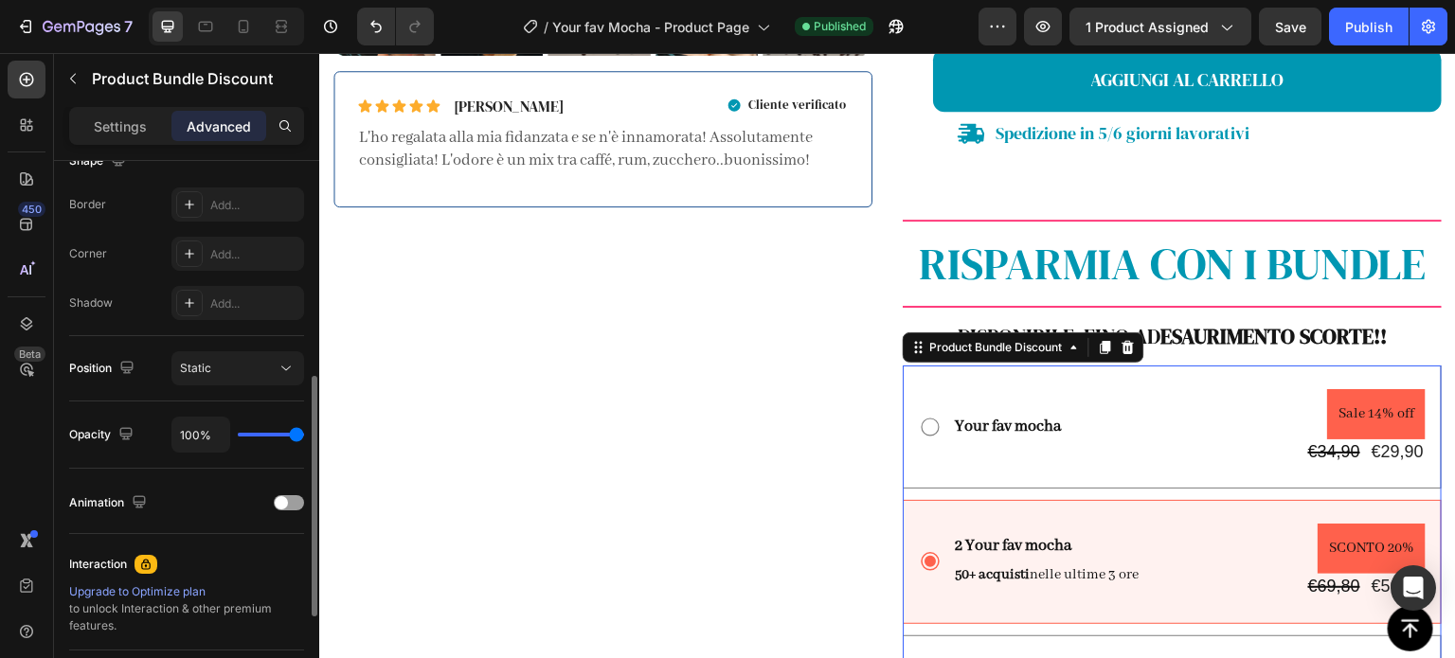
scroll to position [710, 0]
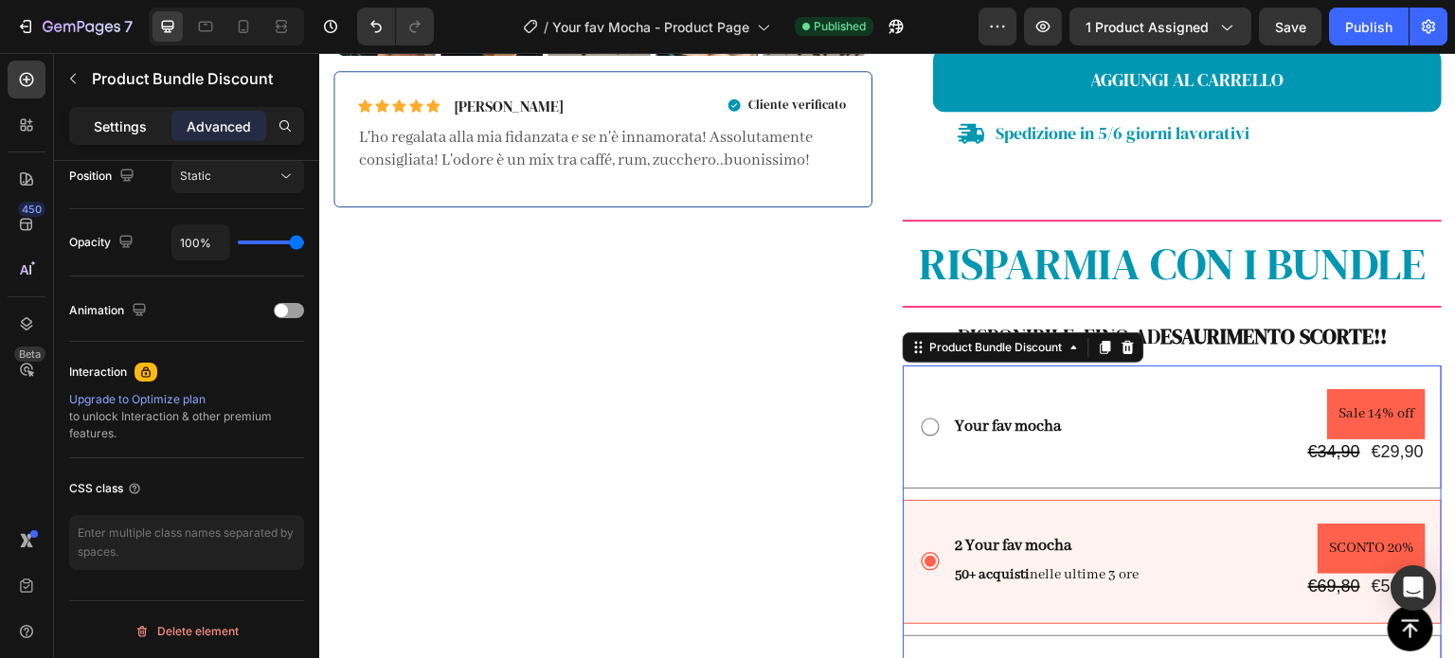
click at [134, 130] on p "Settings" at bounding box center [120, 127] width 53 height 20
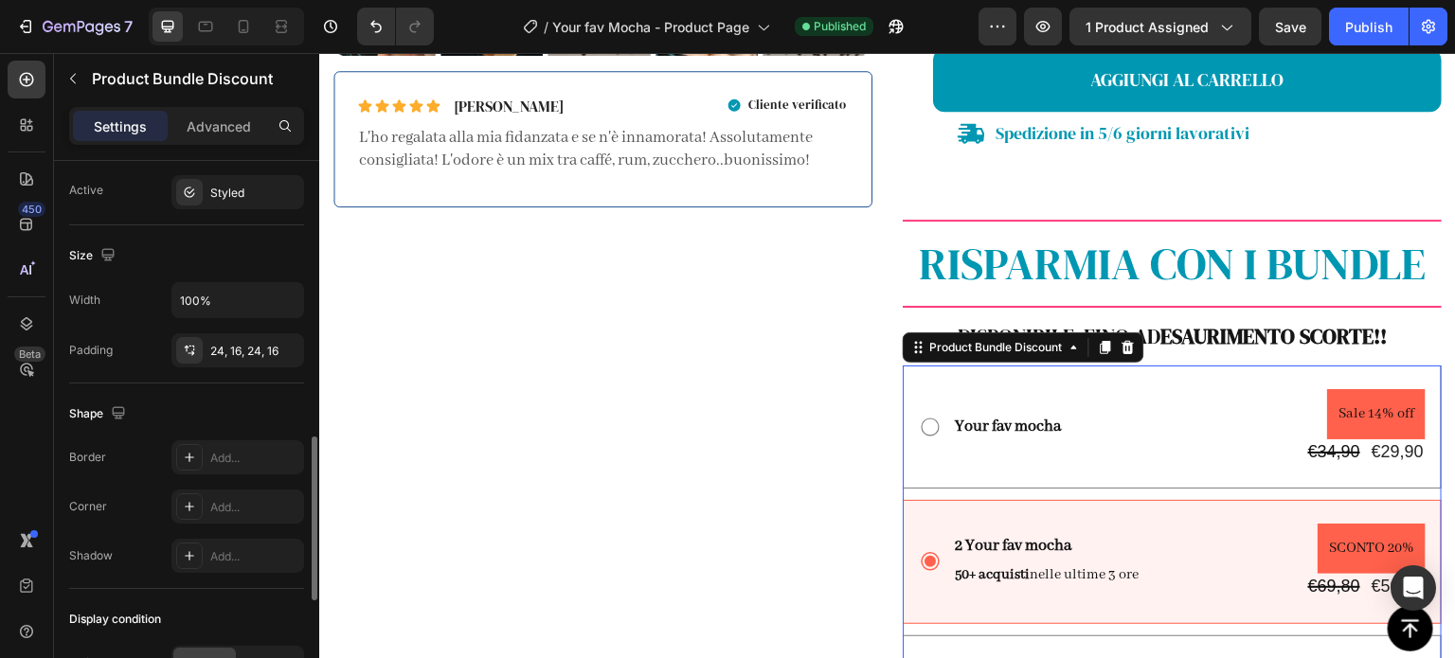
scroll to position [959, 0]
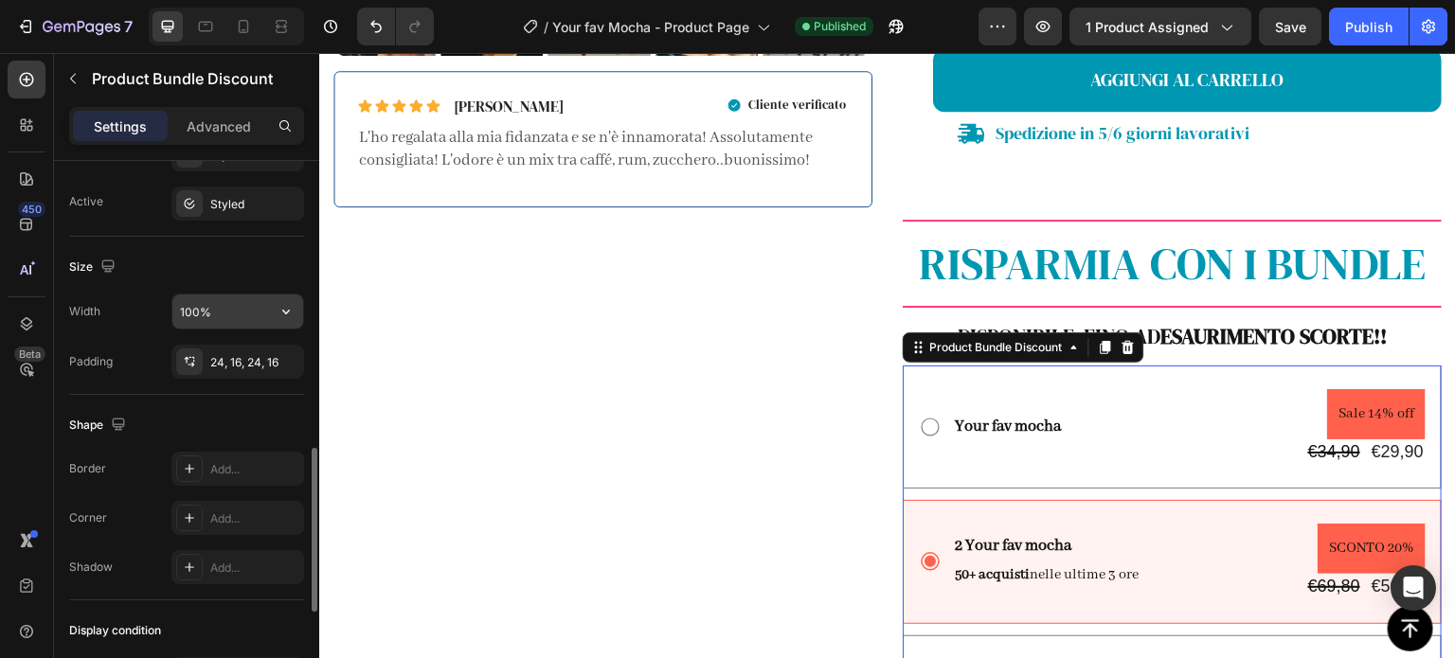
click at [197, 312] on input "100%" at bounding box center [237, 312] width 131 height 34
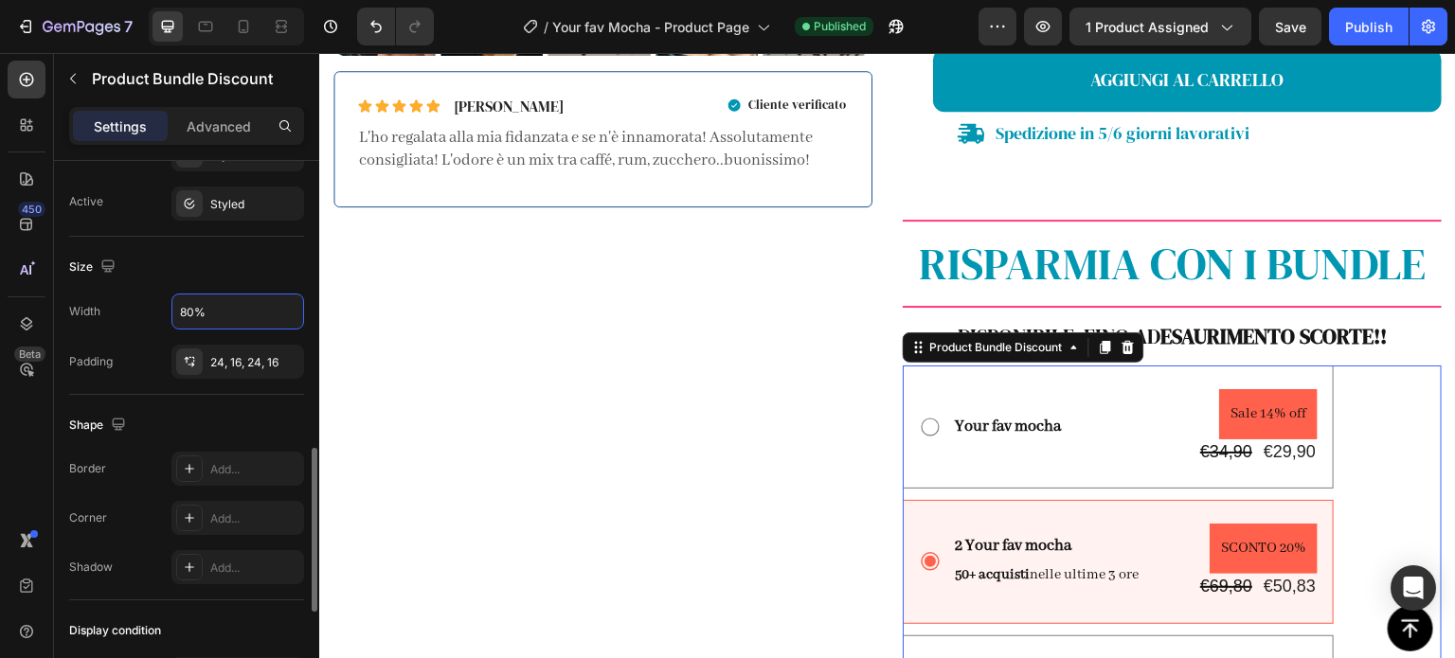
type input "80%"
click at [279, 429] on div "Shape" at bounding box center [186, 425] width 235 height 30
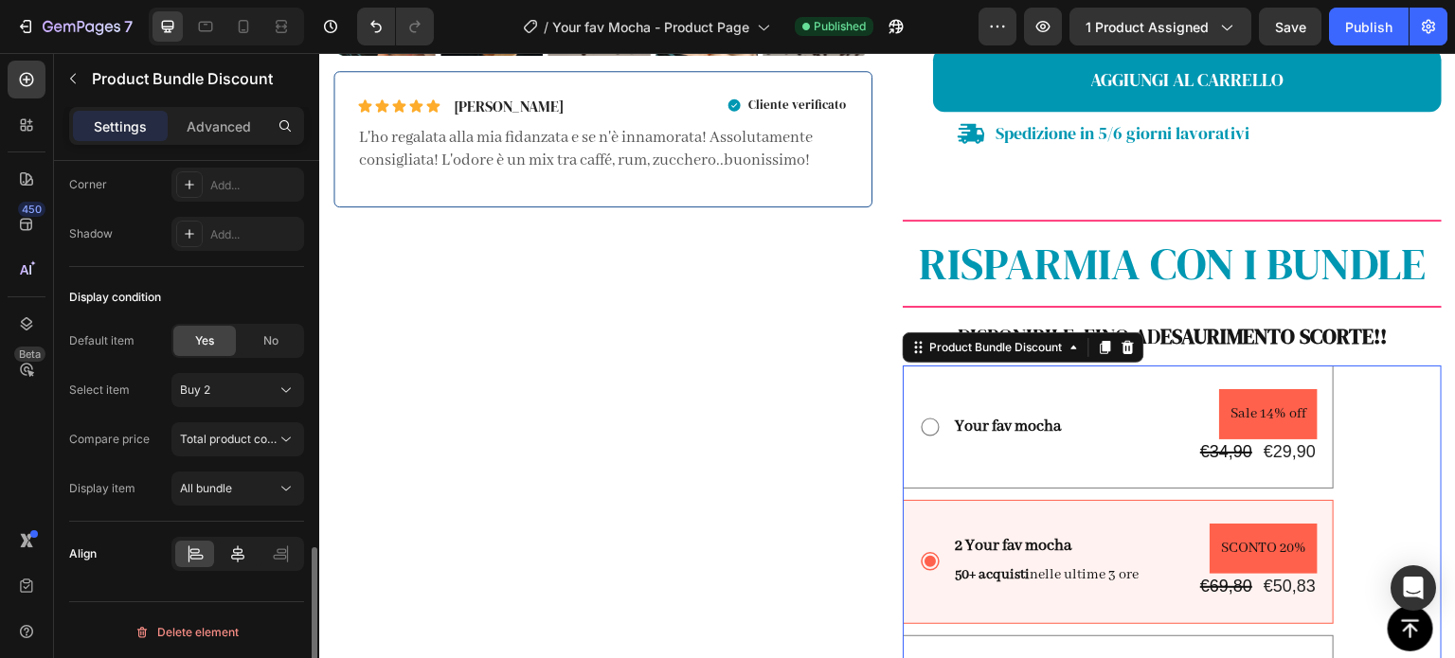
click at [235, 555] on icon at bounding box center [237, 554] width 13 height 17
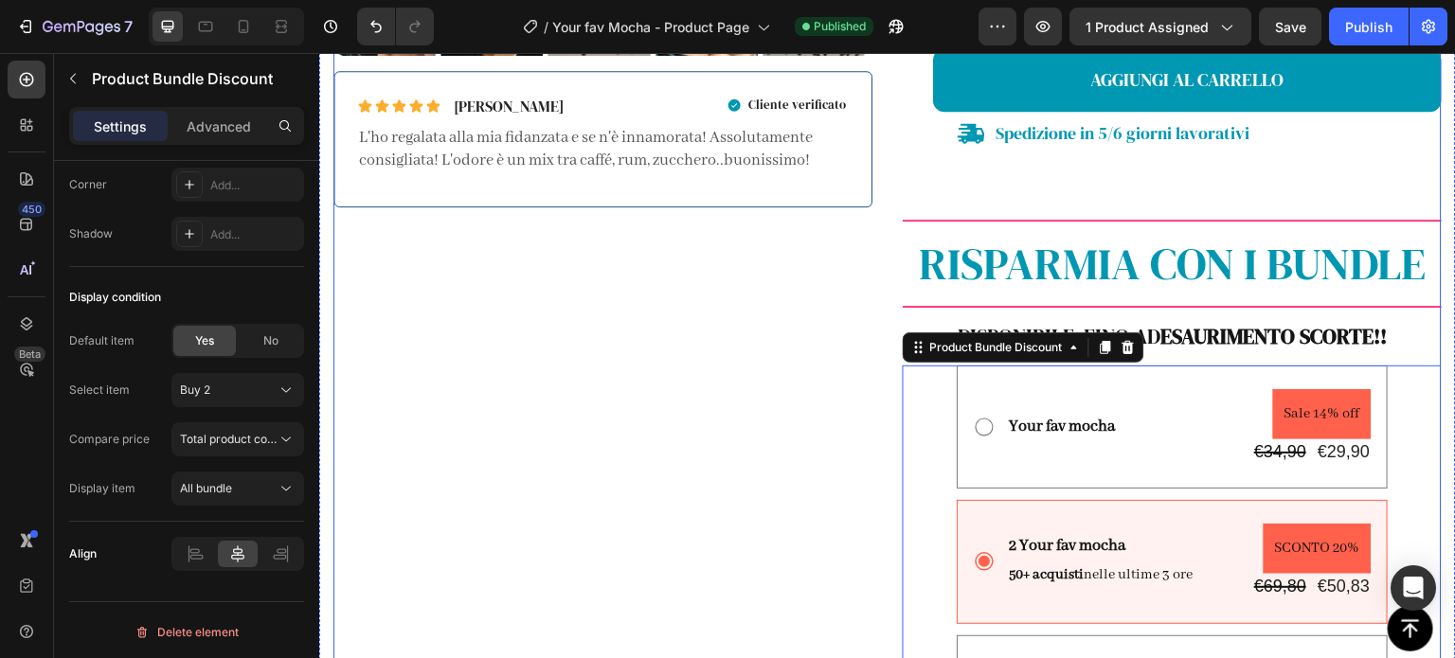
click at [690, 393] on div "Product Images Icon Icon Icon Icon Icon Icon List Gabriele D. Text Block Row Cl…" at bounding box center [602, 128] width 539 height 1445
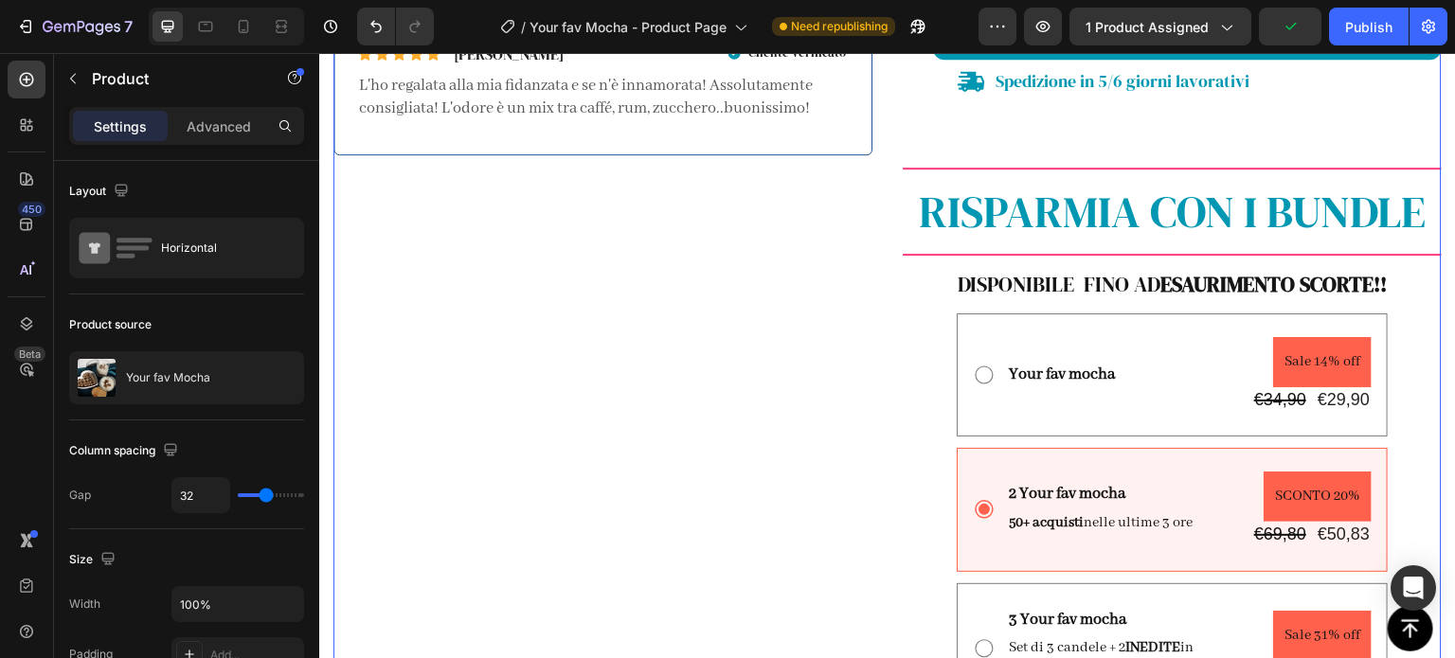
scroll to position [1042, 0]
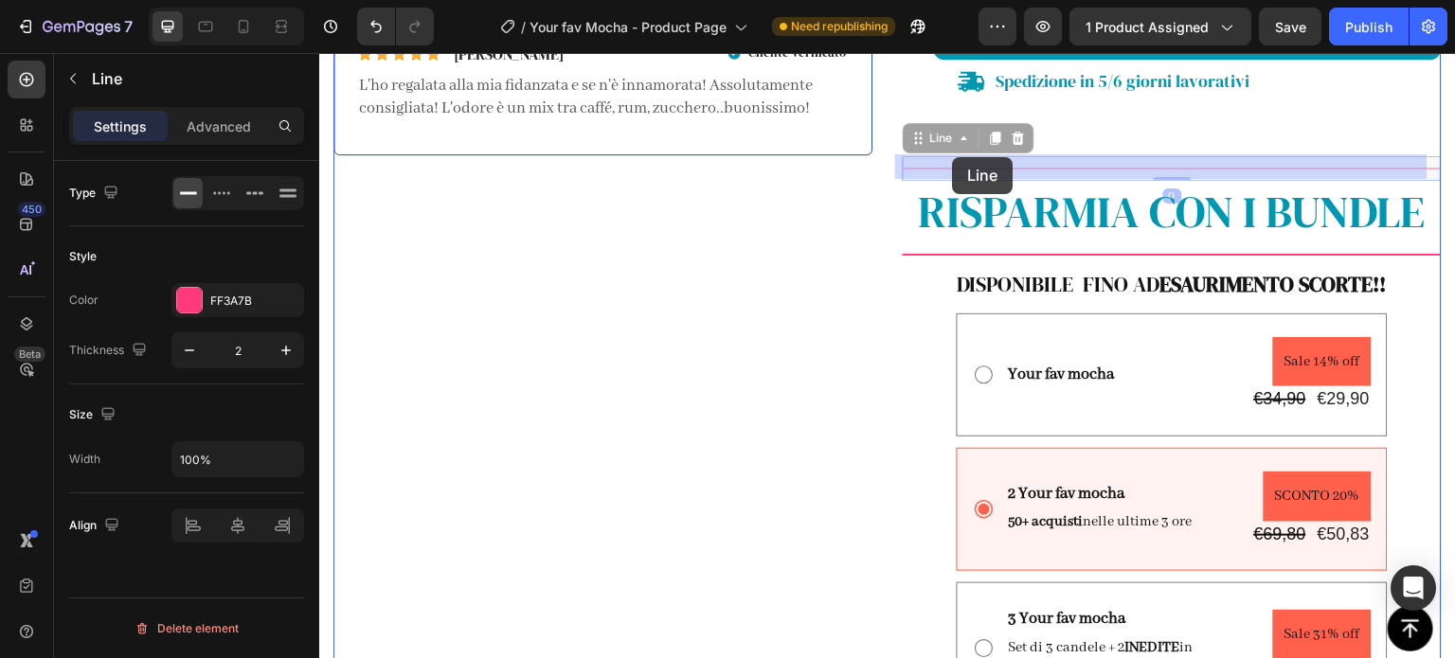
drag, startPoint x: 934, startPoint y: 162, endPoint x: 954, endPoint y: 157, distance: 20.4
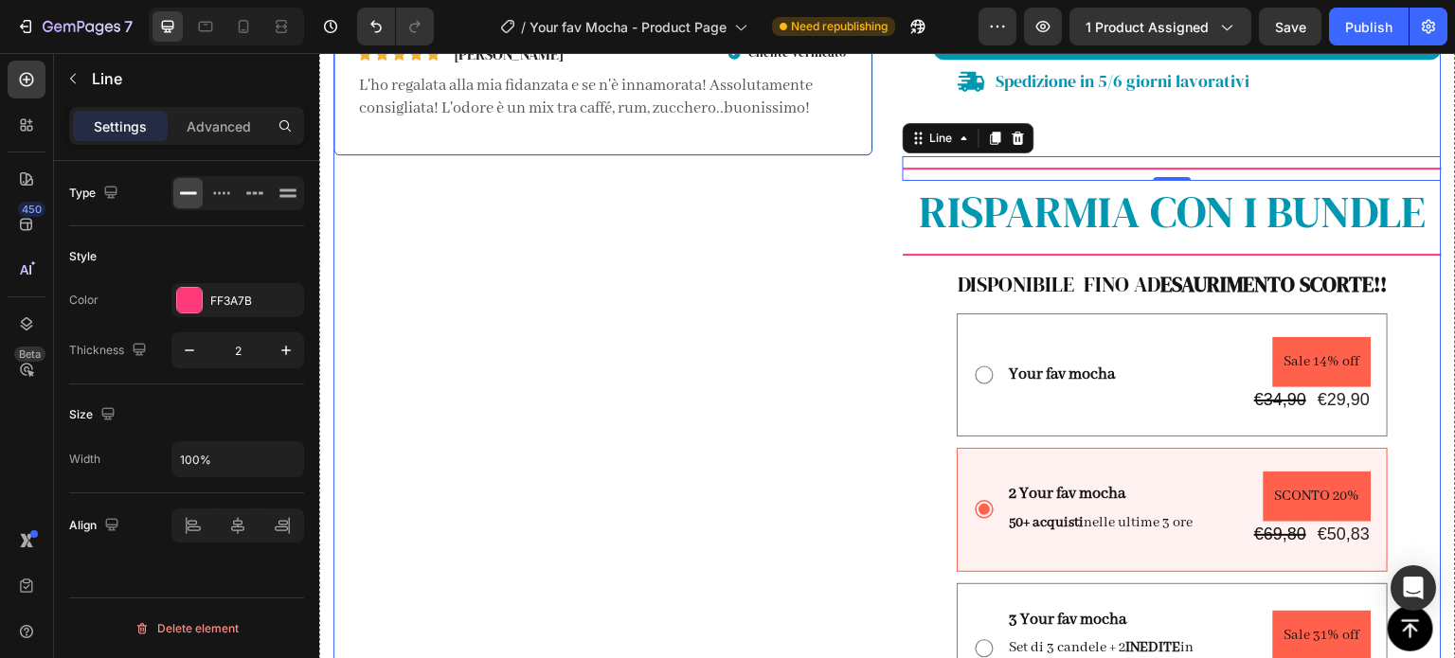
click at [864, 264] on div "Product Images Icon Icon Icon Icon Icon Icon List Gabriele D. Text Block Row Cl…" at bounding box center [602, 76] width 539 height 1445
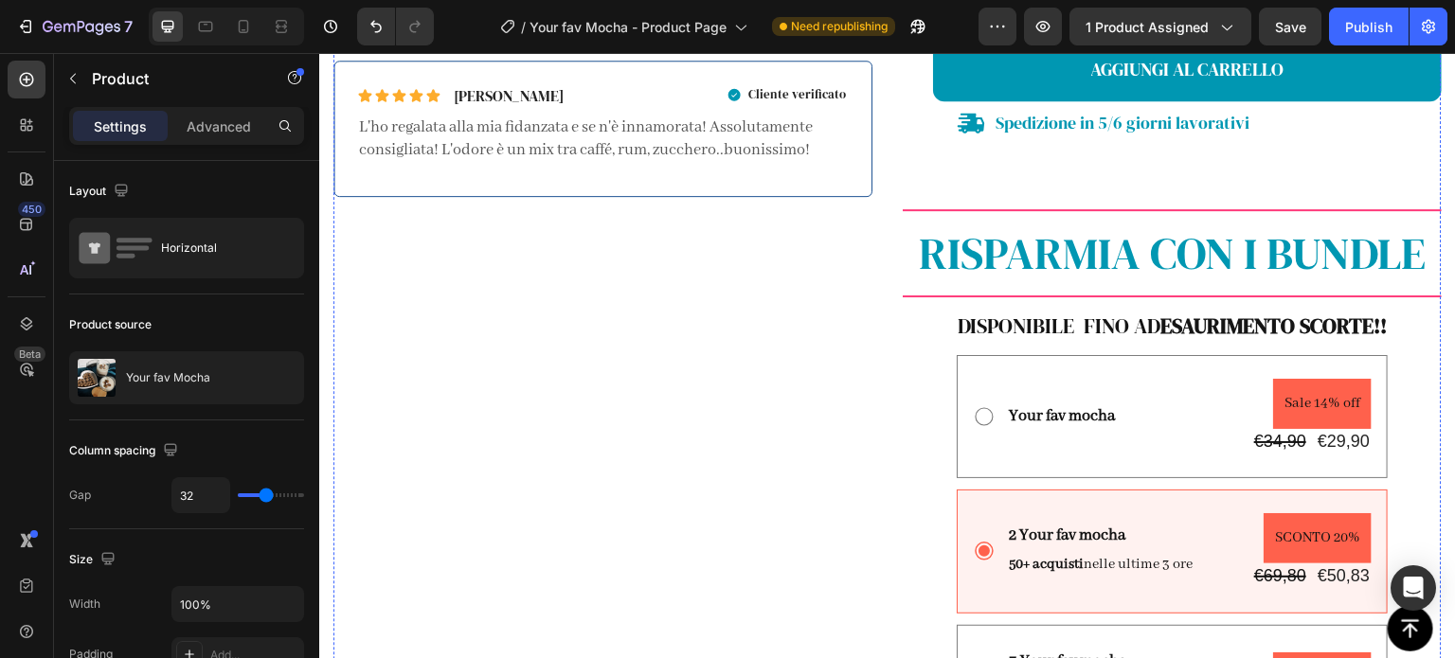
scroll to position [973, 0]
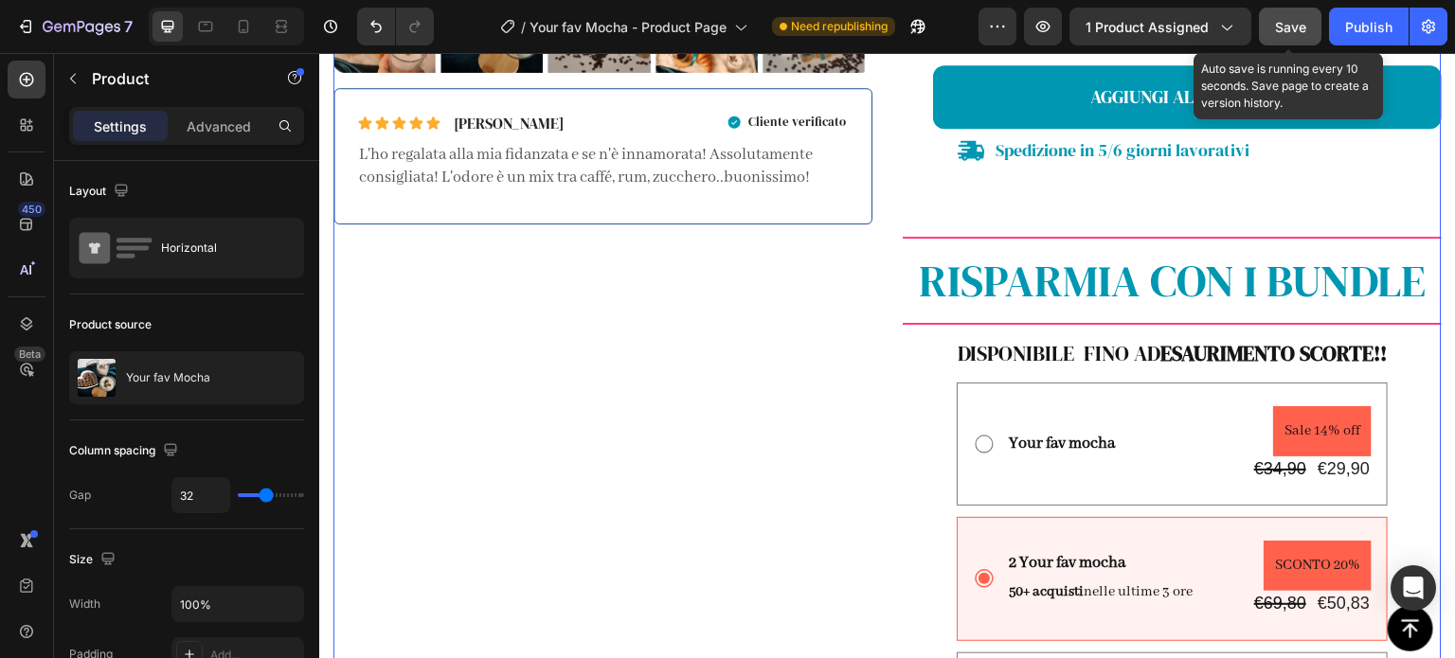
click at [1294, 25] on span "Save" at bounding box center [1290, 27] width 31 height 16
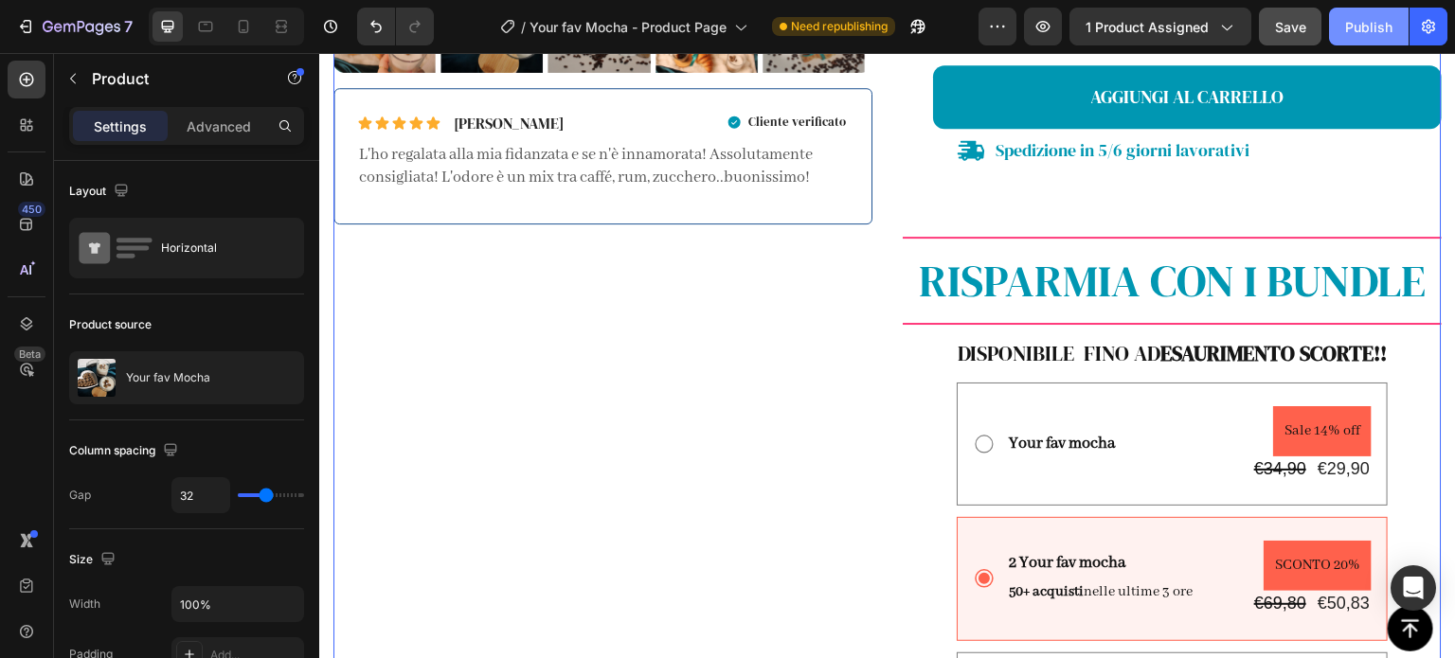
click at [1360, 33] on div "Publish" at bounding box center [1368, 27] width 47 height 20
